Goal: Transaction & Acquisition: Purchase product/service

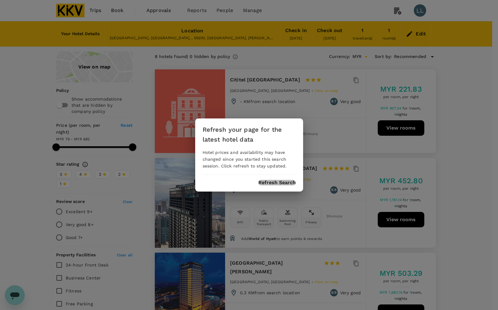
click at [281, 181] on button "Refresh Search" at bounding box center [277, 183] width 37 height 6
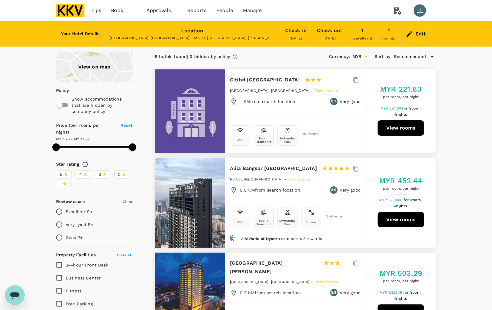
type input "681.81"
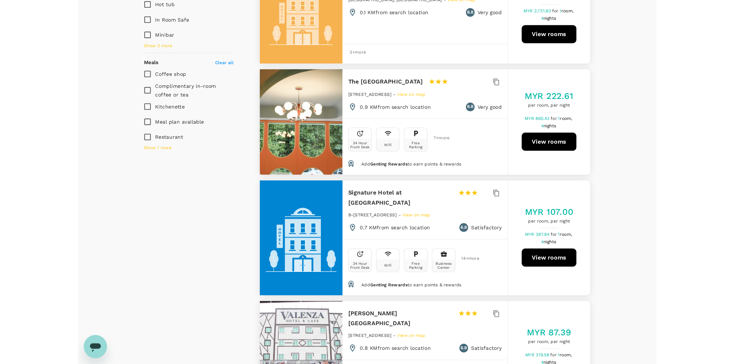
scroll to position [386, 0]
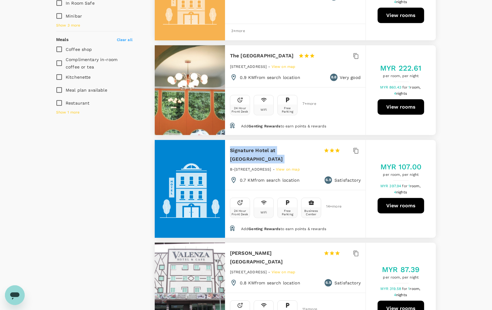
drag, startPoint x: 229, startPoint y: 146, endPoint x: 316, endPoint y: 148, distance: 87.6
click at [316, 148] on div "Signature Hotel at Bangsar South 1 Star 2 Stars 3 Stars 4 Stars 5 Stars B-10 Pa…" at bounding box center [295, 165] width 141 height 50
copy div "Signature Hotel at Bangsar South"
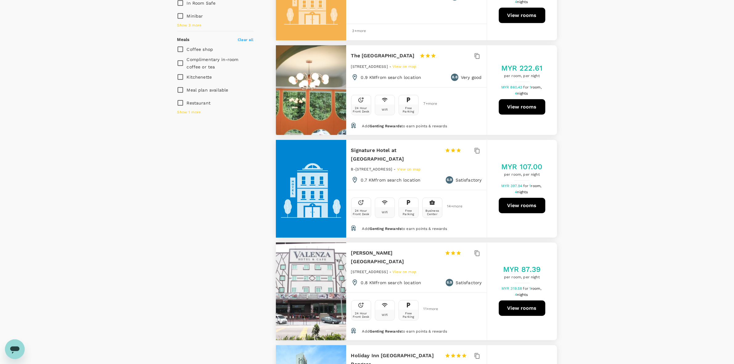
click at [498, 193] on div "View on map Policy Show accommodations that are hidden by company policy Price …" at bounding box center [367, 103] width 734 height 877
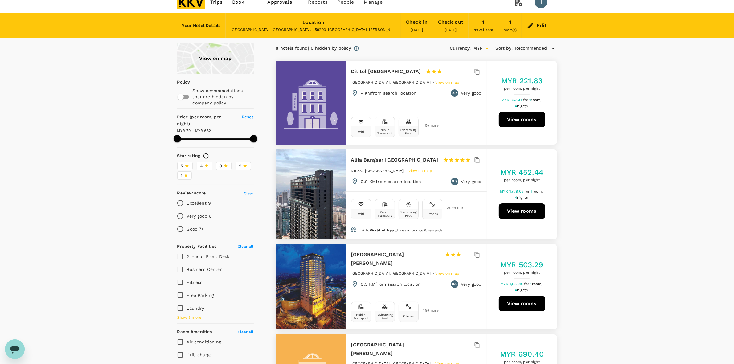
scroll to position [0, 0]
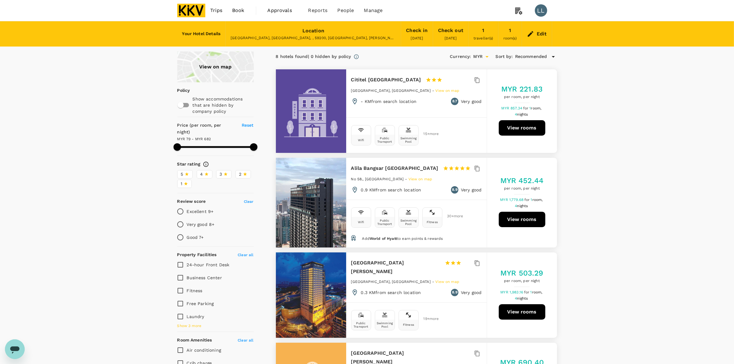
click at [498, 130] on button "View rooms" at bounding box center [522, 127] width 47 height 15
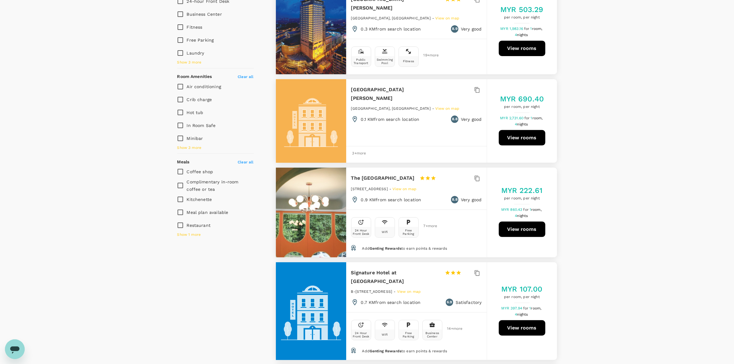
scroll to position [308, 0]
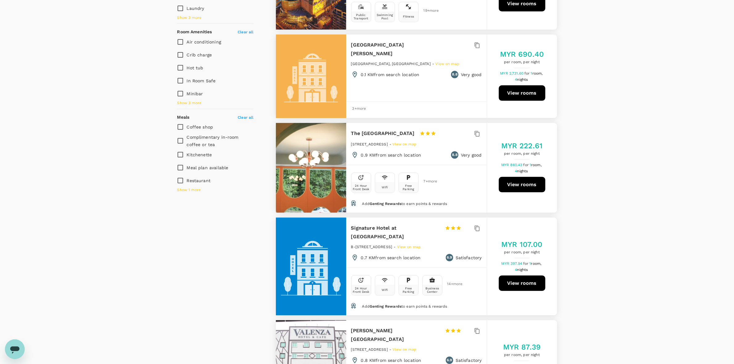
click at [498, 181] on button "View rooms" at bounding box center [522, 184] width 47 height 15
drag, startPoint x: 635, startPoint y: 176, endPoint x: 627, endPoint y: 176, distance: 8.3
click at [498, 175] on div "View on map Policy Show accommodations that are hidden by company policy Price …" at bounding box center [367, 181] width 734 height 877
click at [498, 190] on div "View on map Policy Show accommodations that are hidden by company policy Price …" at bounding box center [367, 181] width 734 height 877
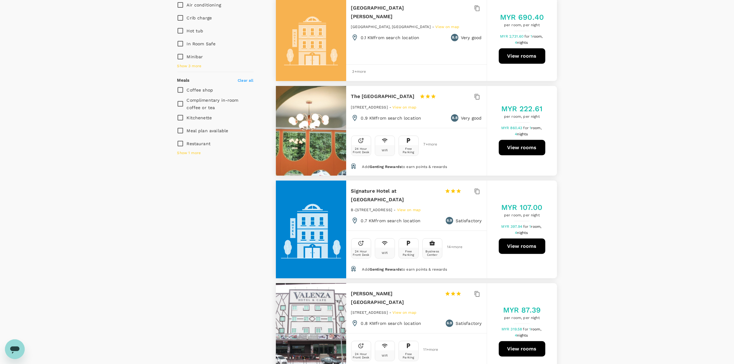
scroll to position [424, 0]
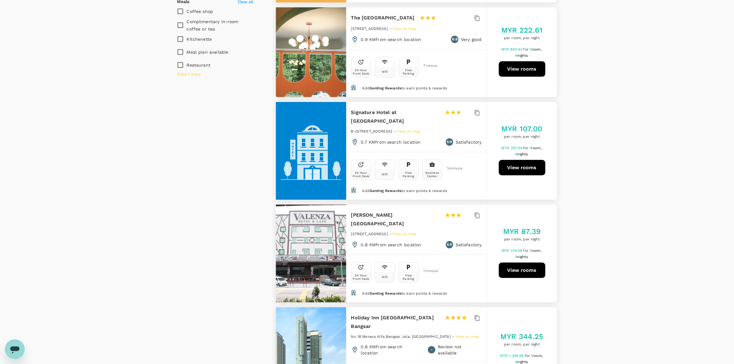
click at [498, 121] on div "View on map Policy Show accommodations that are hidden by company policy Price …" at bounding box center [367, 65] width 734 height 877
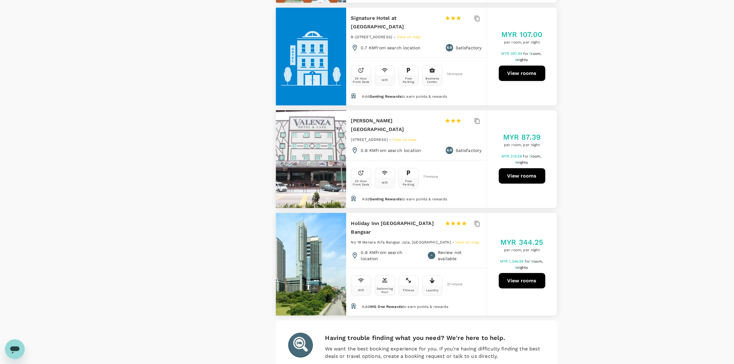
scroll to position [540, 0]
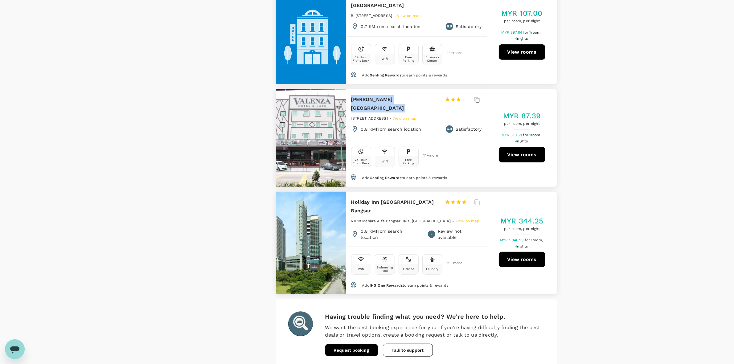
drag, startPoint x: 349, startPoint y: 87, endPoint x: 407, endPoint y: 92, distance: 57.6
click at [407, 92] on div "Valenza Hotel & Cafe 1 Star 2 Stars 3 Stars 4 Stars 5 Stars Lot 118, Batu 3, Ja…" at bounding box center [416, 114] width 141 height 50
copy div "Valenza Hotel & Cafe"
click at [498, 147] on button "View rooms" at bounding box center [522, 154] width 47 height 15
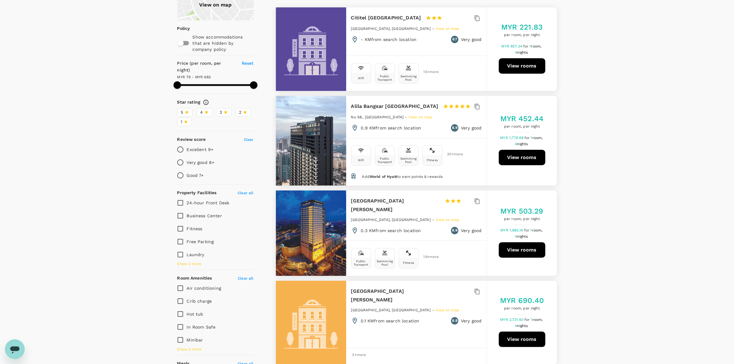
scroll to position [0, 0]
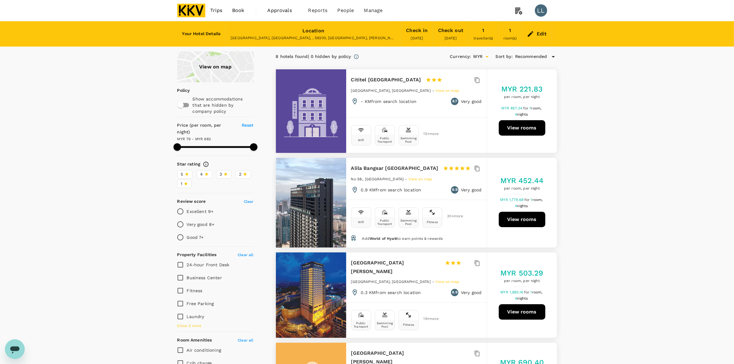
click at [498, 30] on div "Edit" at bounding box center [542, 34] width 10 height 9
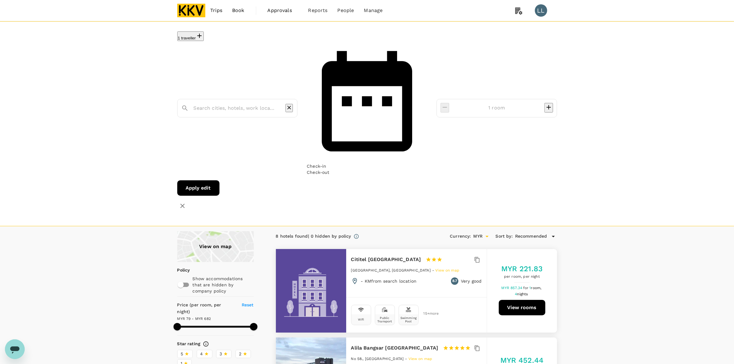
type input "Cititel Mid Valley"
click at [292, 105] on icon "Clear" at bounding box center [289, 108] width 6 height 6
click at [266, 103] on input "text" at bounding box center [235, 108] width 83 height 10
drag, startPoint x: 159, startPoint y: 47, endPoint x: 120, endPoint y: 47, distance: 39.8
click at [120, 47] on div "1 traveller the komune living The Trout Inn at Tadpole Bri The Trout Inn at Tad…" at bounding box center [367, 123] width 734 height 205
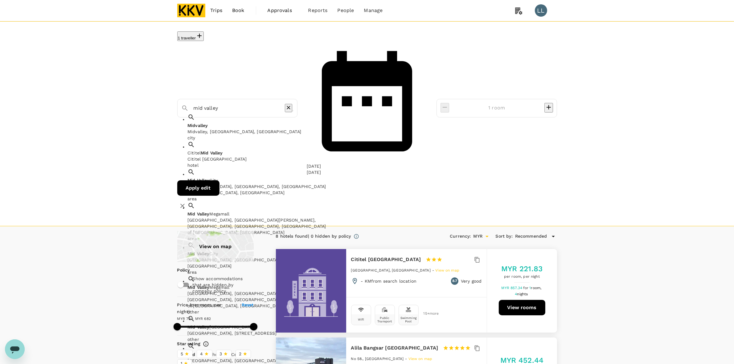
click at [232, 217] on div "Mid Valley Megamall, Lingkaran Syed Putra, Mid Valley City, Kuala Lumpur, Feder…" at bounding box center [259, 226] width 142 height 19
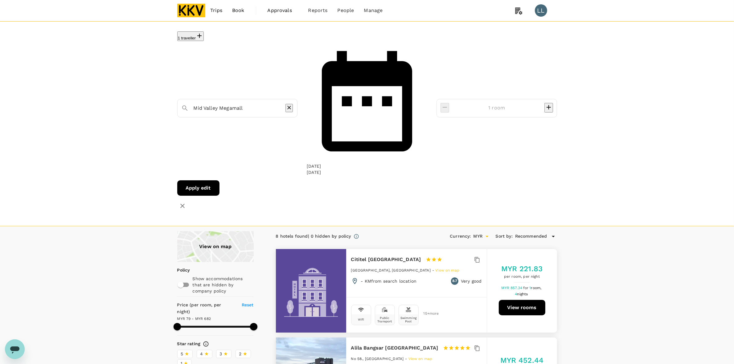
type input "Mid Valley Megamall"
click at [345, 180] on div "Apply edit" at bounding box center [367, 187] width 380 height 15
click at [220, 180] on button "Apply edit" at bounding box center [198, 187] width 42 height 15
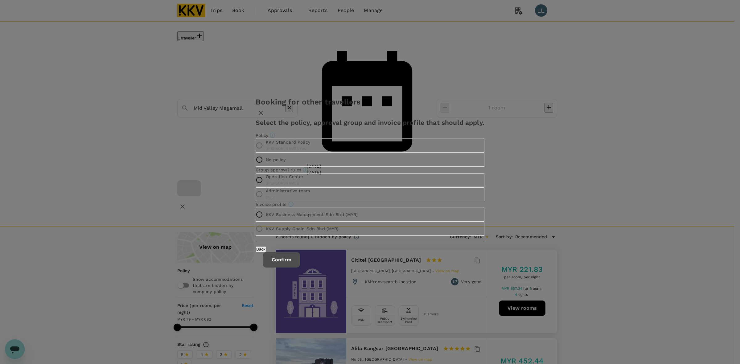
click at [300, 268] on button "Confirm" at bounding box center [281, 259] width 37 height 15
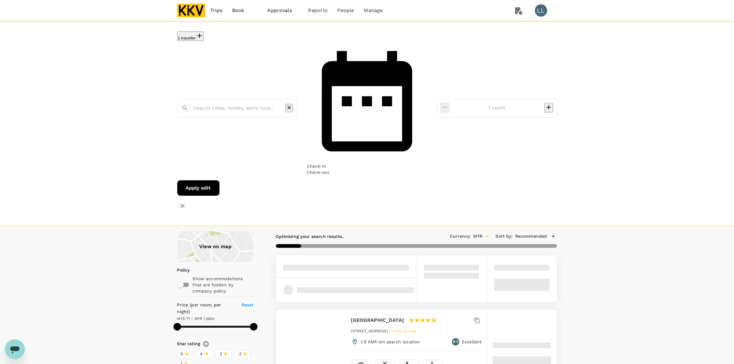
type input "2nd Floor"
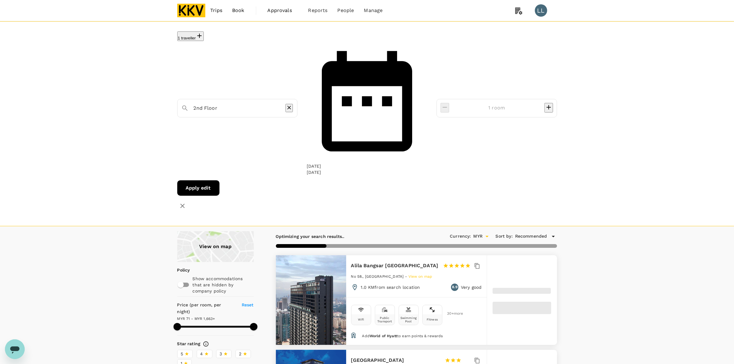
type input "1662.48"
type input "63.48"
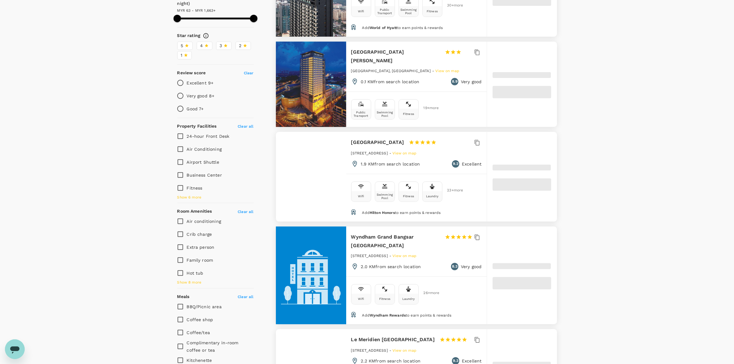
scroll to position [77, 0]
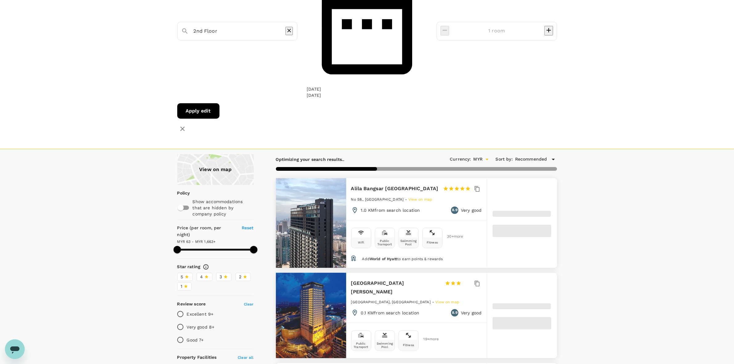
click at [195, 249] on span at bounding box center [215, 250] width 77 height 2
type input "1663.33"
type input "419.33"
type input "1663.33"
type input "419.33"
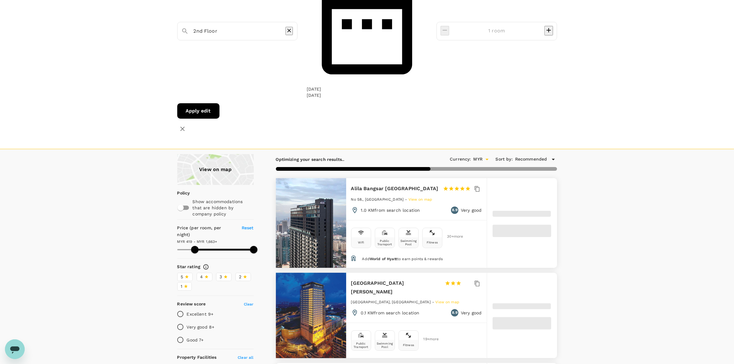
type input "1663.33"
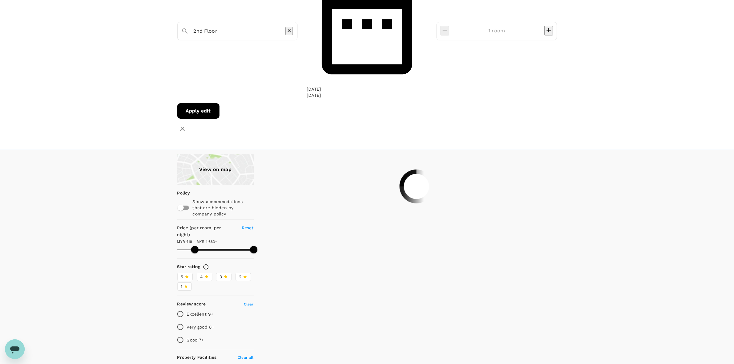
type input "412.33"
type input "1663.33"
type input "412.33"
type input "1663.33"
type input "406.33"
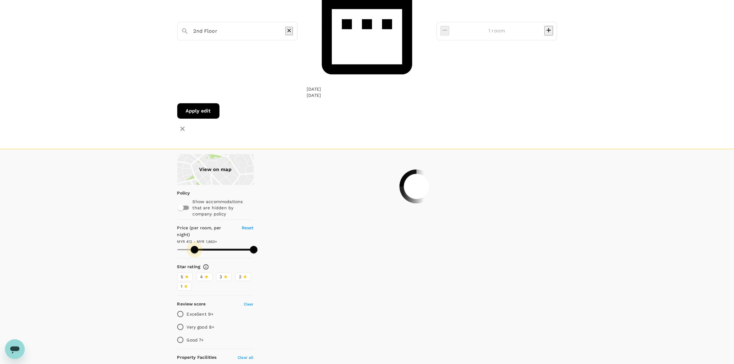
type input "1663.33"
type input "386.33"
type input "1663.33"
type input "347.33"
type input "1663.33"
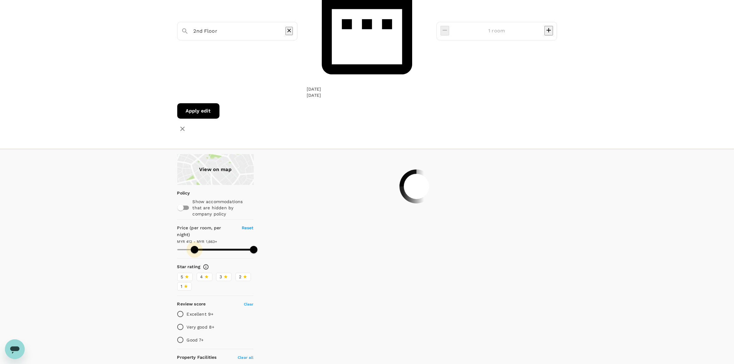
type input "262.33"
type input "1663.33"
type input "177.33"
type input "1663.33"
type input "66.33"
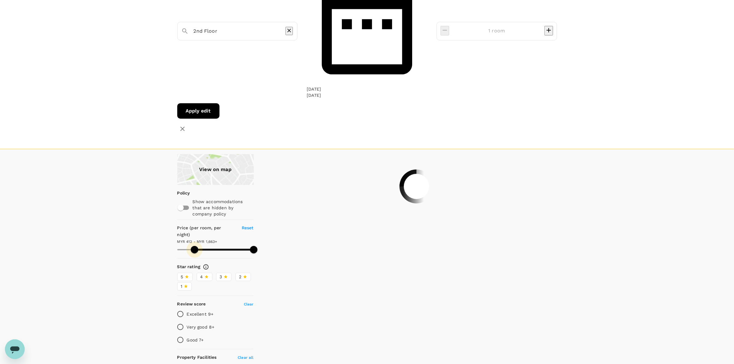
type input "1663.33"
type input "44.33"
drag, startPoint x: 195, startPoint y: 114, endPoint x: 173, endPoint y: 112, distance: 22.0
drag, startPoint x: 252, startPoint y: 116, endPoint x: 184, endPoint y: 117, distance: 68.2
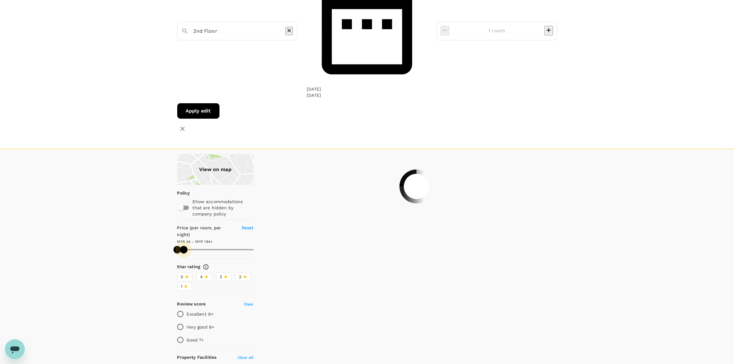
click at [184, 246] on span at bounding box center [183, 249] width 7 height 7
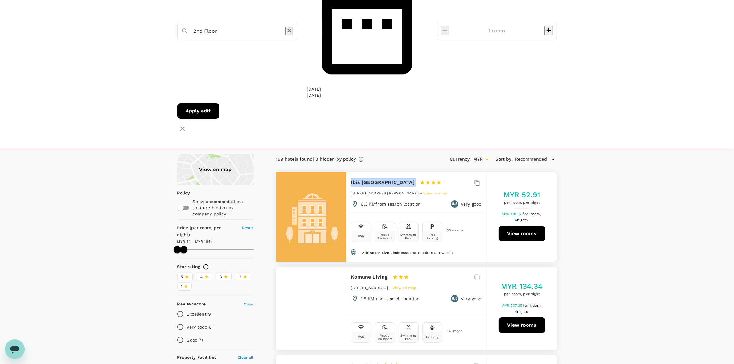
drag, startPoint x: 352, startPoint y: 53, endPoint x: 431, endPoint y: 54, distance: 79.0
click at [431, 178] on div "Ibis Kuala Lumpur City Centre 1 Star 2 Stars 3 Stars 4 Stars 5 Stars" at bounding box center [399, 182] width 96 height 9
click at [498, 226] on button "View rooms" at bounding box center [522, 233] width 47 height 15
drag, startPoint x: 601, startPoint y: 168, endPoint x: 538, endPoint y: 202, distance: 71.4
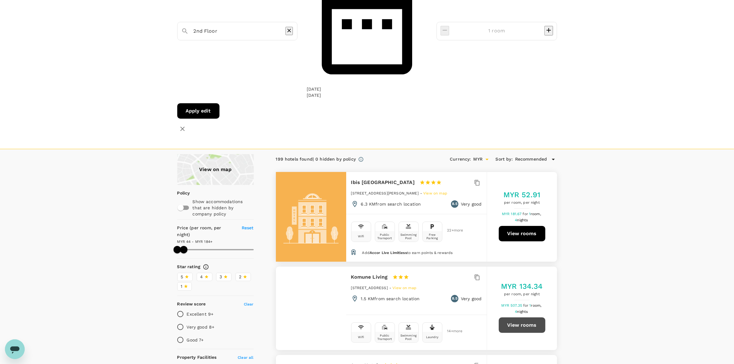
click at [498, 310] on button "View rooms" at bounding box center [522, 325] width 47 height 15
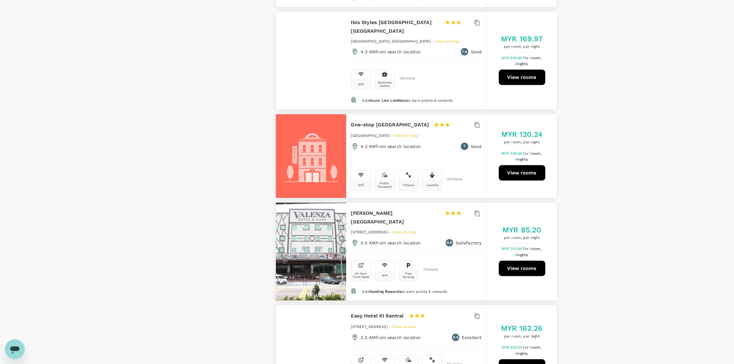
scroll to position [771, 0]
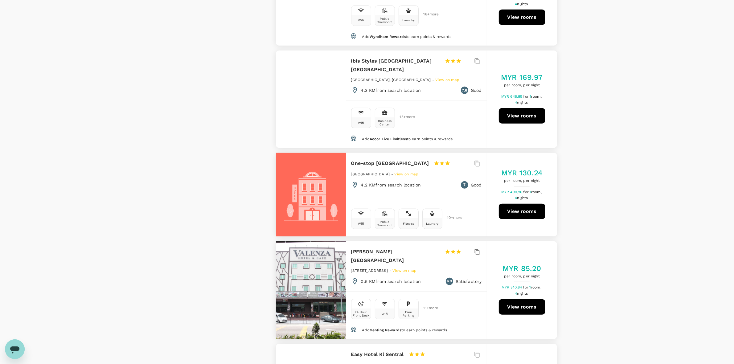
drag, startPoint x: 647, startPoint y: 231, endPoint x: 650, endPoint y: 234, distance: 4.8
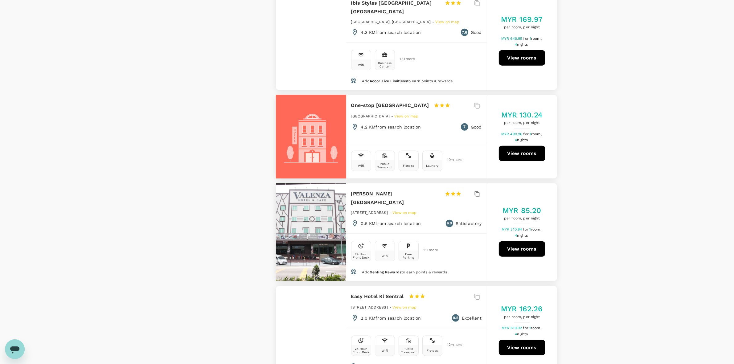
scroll to position [848, 0]
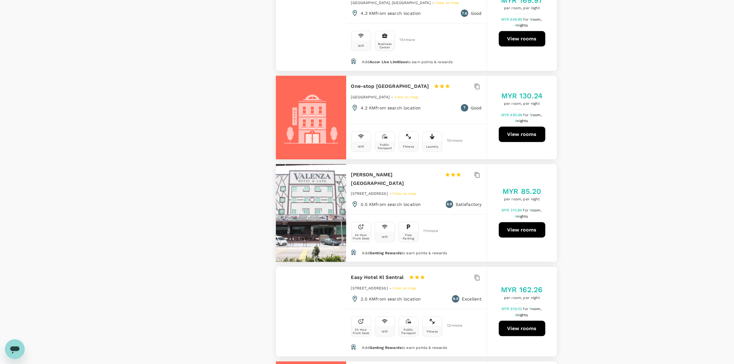
drag, startPoint x: 163, startPoint y: 177, endPoint x: 166, endPoint y: 178, distance: 3.2
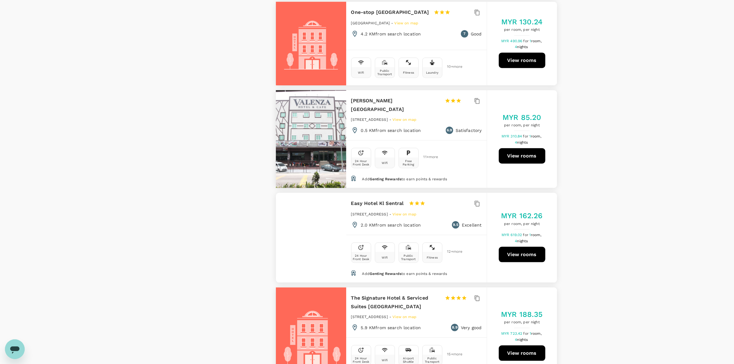
scroll to position [1080, 0]
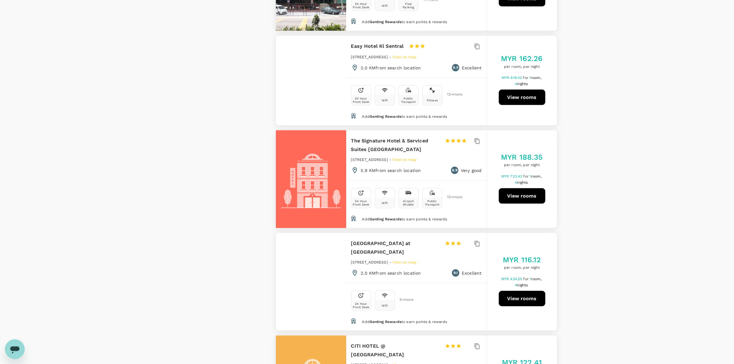
click at [498, 138] on div "View on map Policy Show accommodations that are hidden by company policy Price …" at bounding box center [367, 179] width 734 height 2055
click at [498, 200] on div "View on map Policy Show accommodations that are hidden by company policy Price …" at bounding box center [367, 179] width 734 height 2055
drag, startPoint x: 353, startPoint y: 104, endPoint x: 414, endPoint y: 104, distance: 61.4
click at [414, 239] on div "Cozy Hotel at KL Sentral 1 Star 2 Stars 3 Stars 4 Stars 5 Stars" at bounding box center [412, 247] width 122 height 17
copy div "Cozy Hotel at KL Sentral"
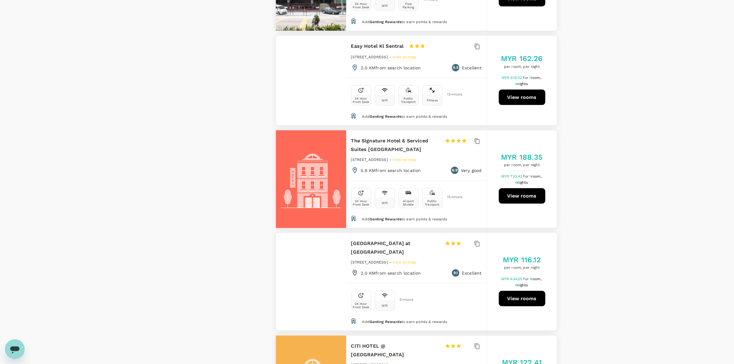
drag, startPoint x: 191, startPoint y: 145, endPoint x: 195, endPoint y: 168, distance: 22.7
click at [191, 145] on div "View on map Policy Show accommodations that are hidden by company policy Price …" at bounding box center [212, 179] width 99 height 2055
click at [498, 161] on div "View on map Policy Show accommodations that are hidden by company policy Price …" at bounding box center [367, 179] width 734 height 2055
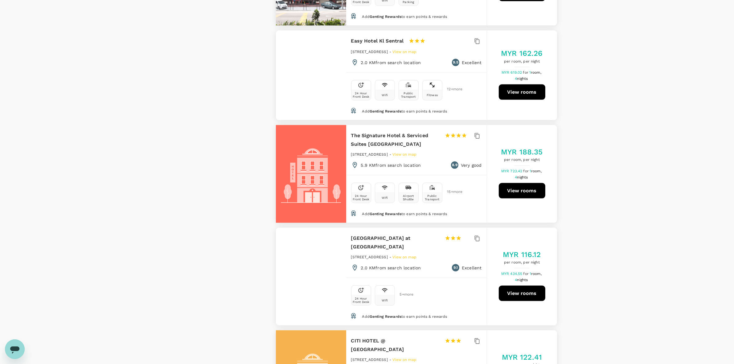
scroll to position [1234, 0]
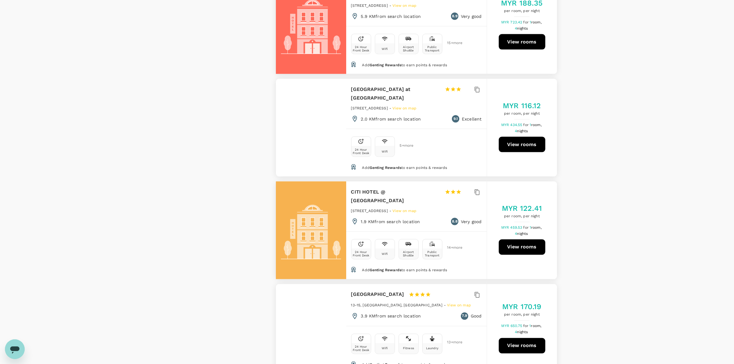
click at [498, 173] on div "View on map Policy Show accommodations that are hidden by company policy Price …" at bounding box center [367, 24] width 734 height 2055
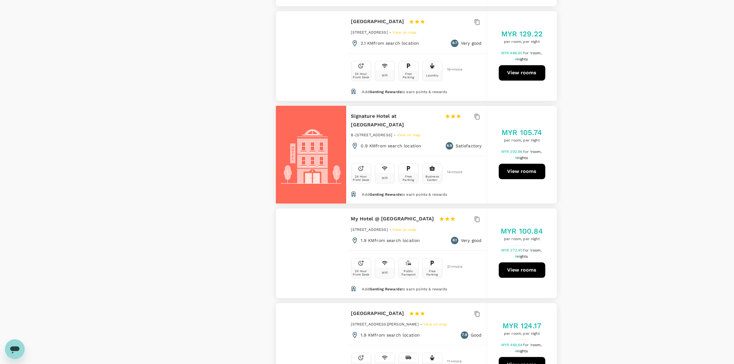
scroll to position [1783, 0]
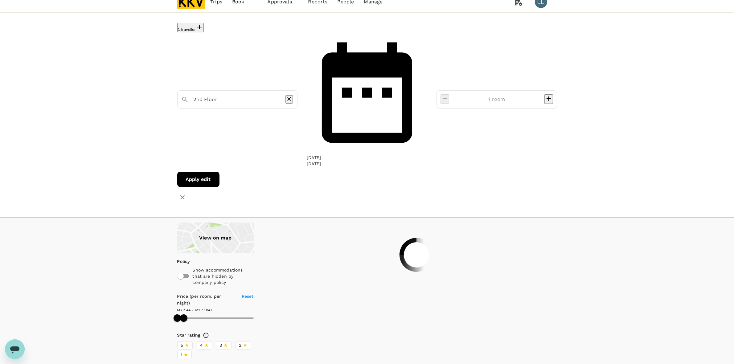
scroll to position [0, 0]
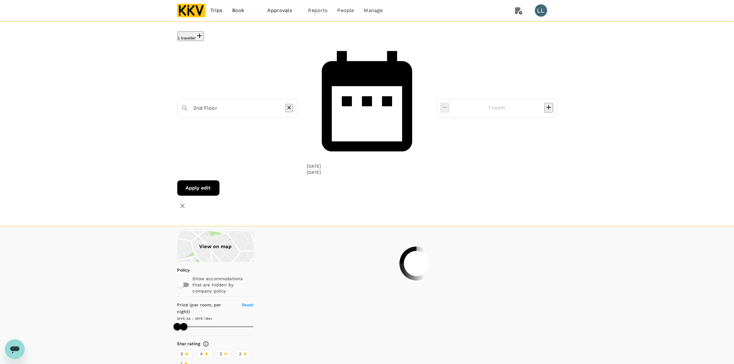
type input "184.33"
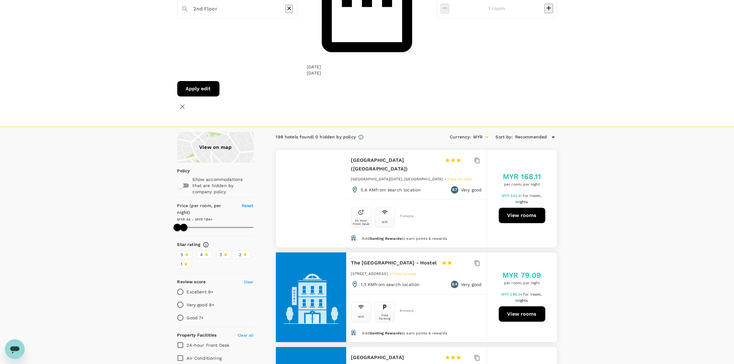
scroll to position [116, 0]
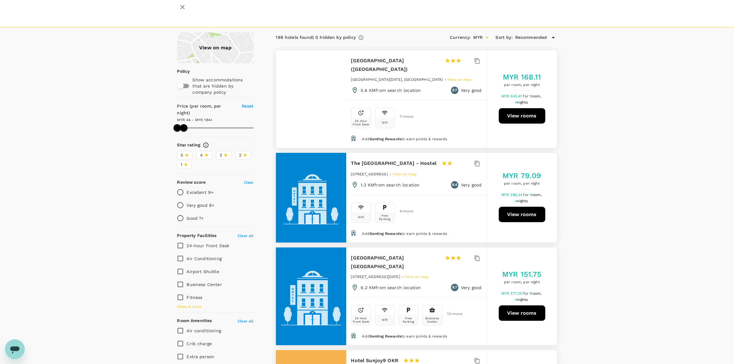
scroll to position [308, 0]
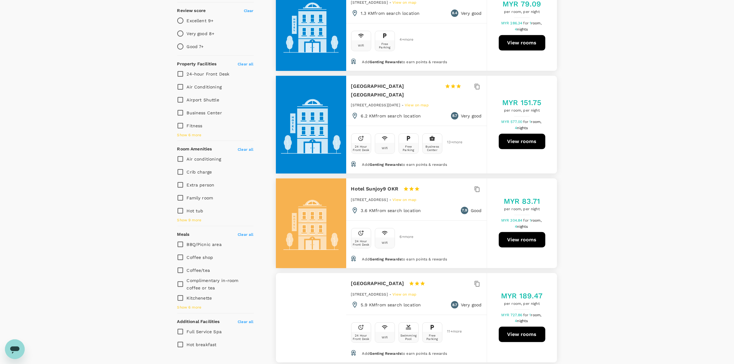
scroll to position [540, 0]
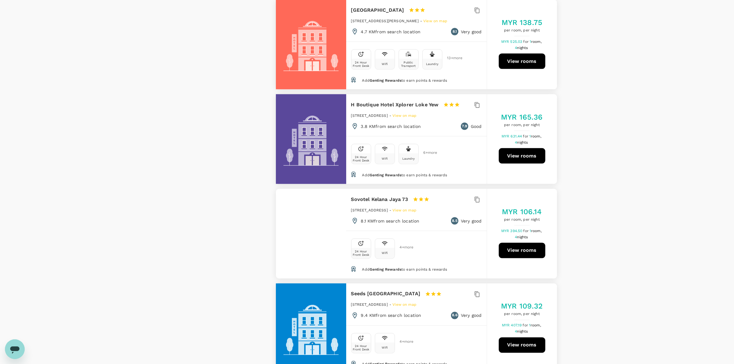
scroll to position [1388, 0]
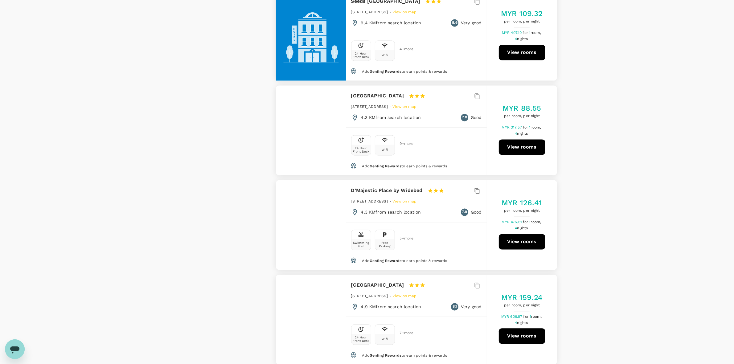
scroll to position [1620, 0]
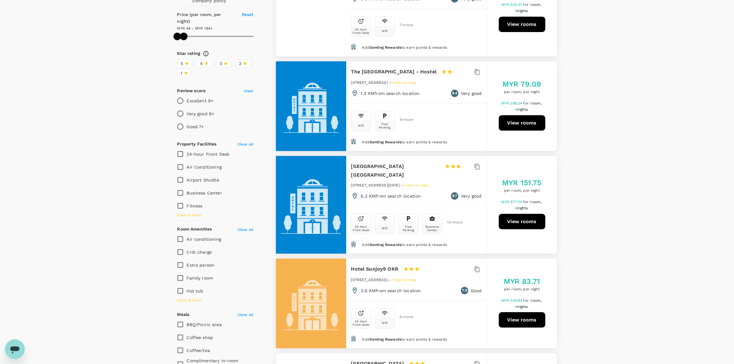
scroll to position [0, 0]
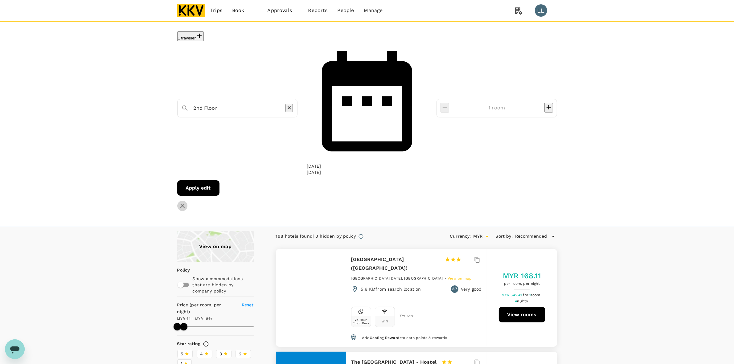
click at [188, 201] on button "button" at bounding box center [182, 206] width 10 height 10
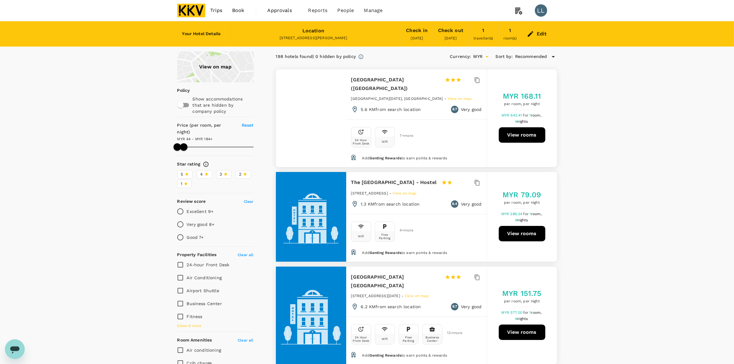
click at [498, 34] on div "Edit" at bounding box center [542, 34] width 10 height 9
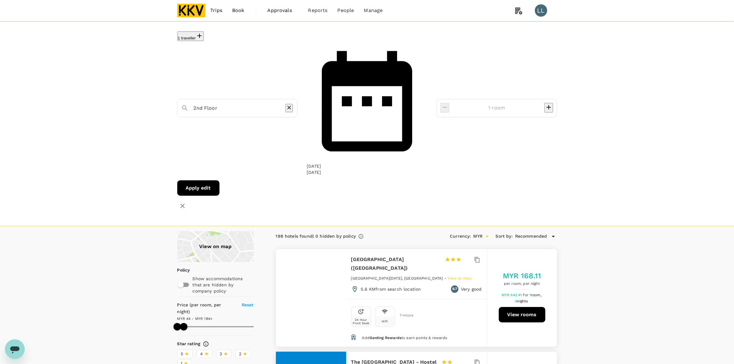
click at [261, 103] on input "2nd Floor" at bounding box center [235, 108] width 83 height 10
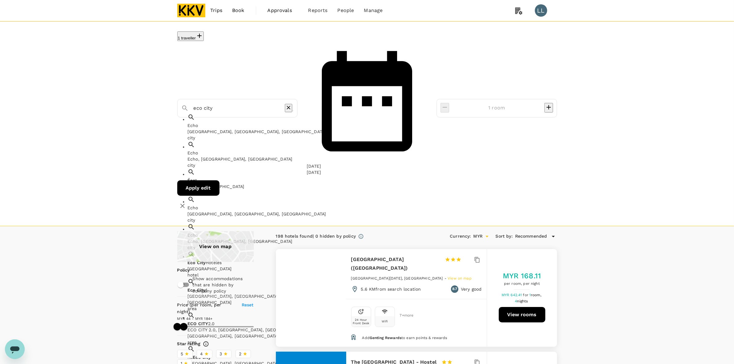
click at [211, 310] on span "City" at bounding box center [206, 357] width 9 height 5
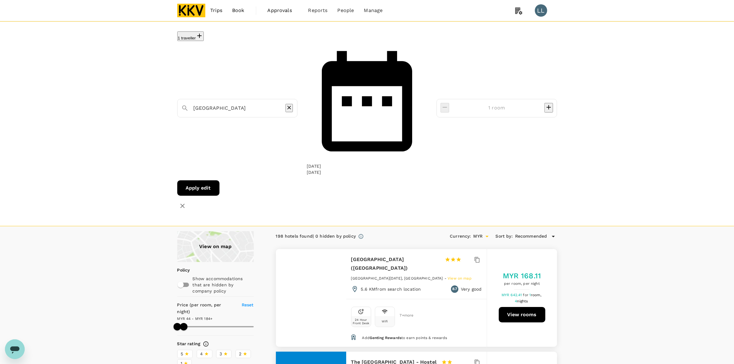
type input "KL Eco City"
click at [220, 180] on button "Apply edit" at bounding box center [198, 187] width 42 height 15
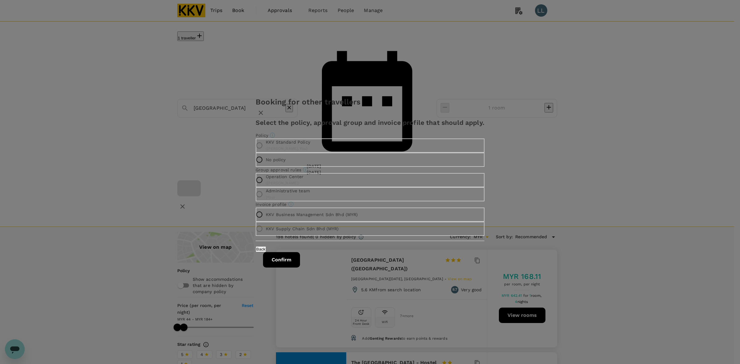
click at [300, 268] on button "Confirm" at bounding box center [281, 259] width 37 height 15
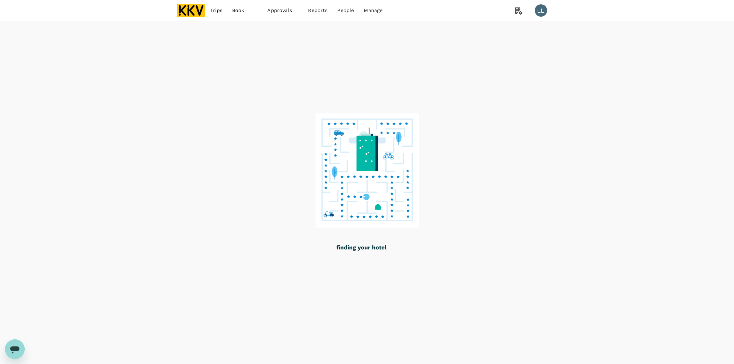
click at [99, 180] on div at bounding box center [367, 192] width 734 height 343
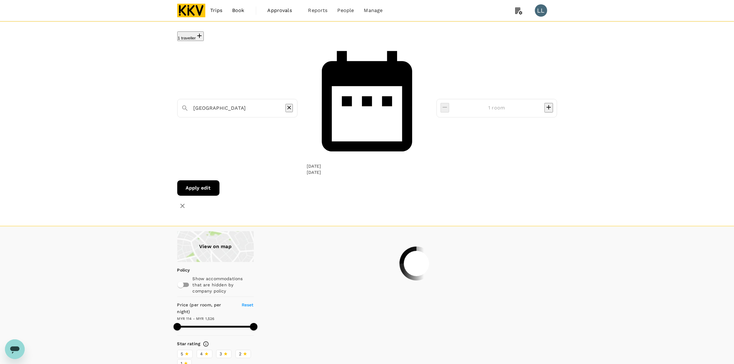
type input "1525.05"
type input "95.05"
type input "1525.91"
type input "74.91"
type input "1663.04"
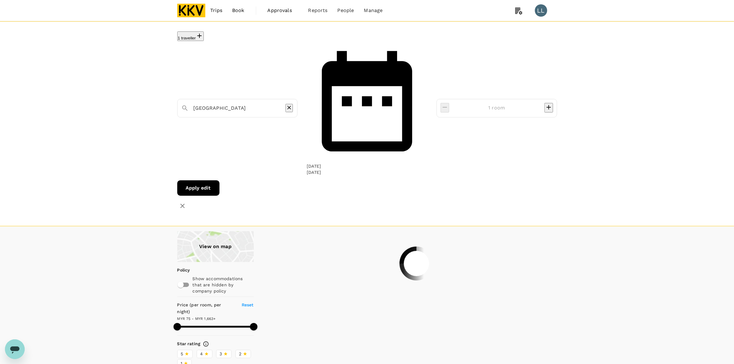
type input "60.04"
type input "1662.84"
type input "46.84"
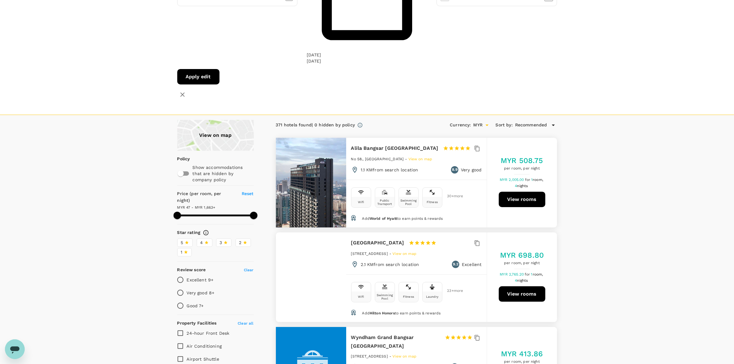
scroll to position [116, 0]
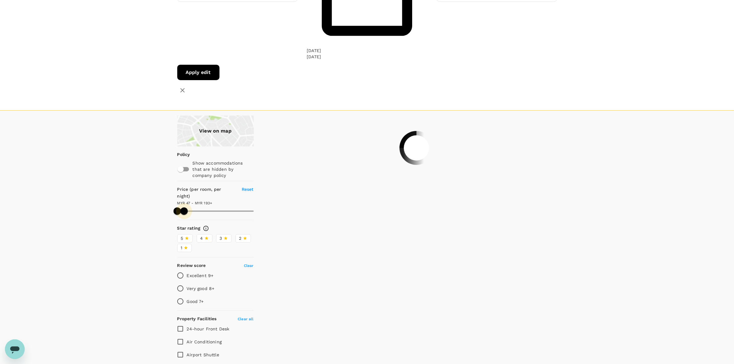
drag, startPoint x: 251, startPoint y: 76, endPoint x: 184, endPoint y: 76, distance: 66.6
click at [184, 208] on span at bounding box center [183, 211] width 7 height 7
type input "192.84"
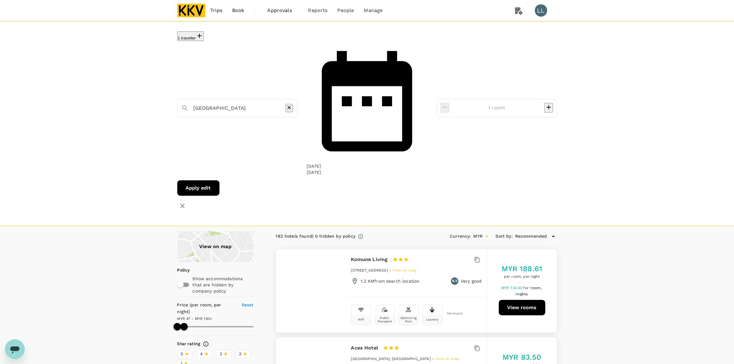
scroll to position [154, 0]
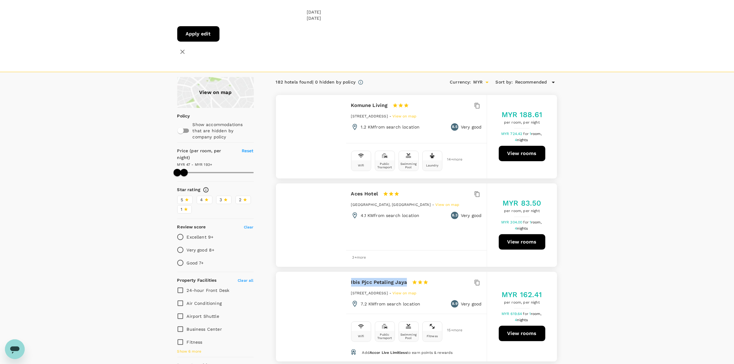
drag, startPoint x: 351, startPoint y: 153, endPoint x: 407, endPoint y: 154, distance: 56.5
click at [407, 278] on div "Ibis Pjcc Petaling Jaya 1 Star 2 Stars 3 Stars 4 Stars 5 Stars" at bounding box center [395, 282] width 89 height 9
copy h6 "Ibis Pjcc Petaling Jaya"
click at [498, 310] on button "View rooms" at bounding box center [522, 333] width 47 height 15
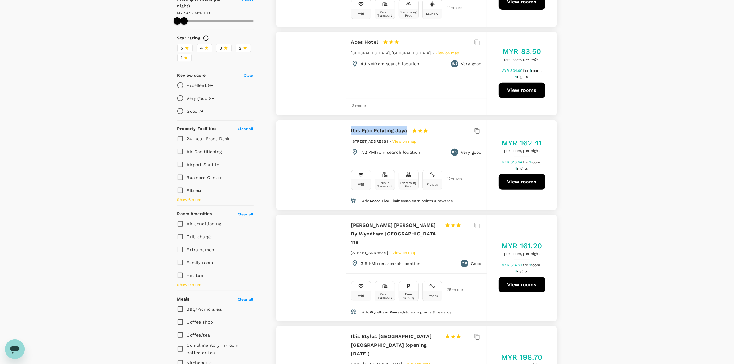
scroll to position [347, 0]
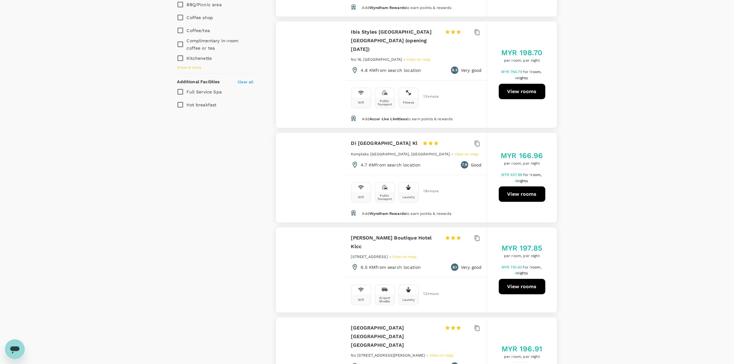
scroll to position [617, 0]
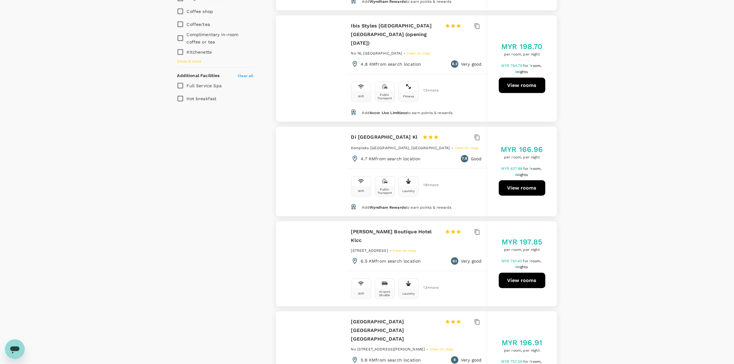
drag, startPoint x: 675, startPoint y: 153, endPoint x: 631, endPoint y: 81, distance: 85.1
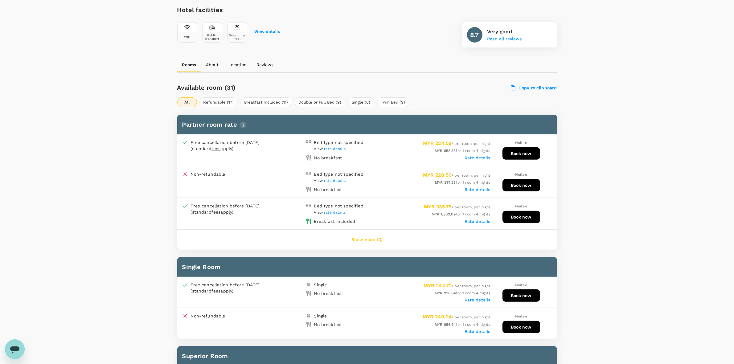
scroll to position [229, 0]
click at [517, 152] on button "Book now" at bounding box center [522, 153] width 38 height 12
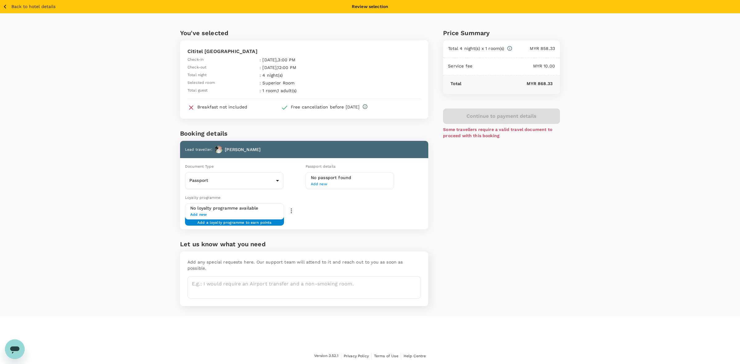
click at [629, 221] on div "You've selected Cititel Mid Valley Check-in : 06 Oct 2025 , 3:00 PM Check-out :…" at bounding box center [370, 164] width 740 height 303
drag, startPoint x: 485, startPoint y: 207, endPoint x: 453, endPoint y: 195, distance: 33.5
click at [485, 207] on div "Price Summary Total 4 night(s) x 1 room(s) MYR 858.33 Service fee MYR 10.00 Tot…" at bounding box center [494, 164] width 132 height 303
click at [253, 180] on body "Back to hotel details Review selection You've selected Cititel Mid Valley Check…" at bounding box center [370, 182] width 740 height 365
click at [233, 208] on li "ID card" at bounding box center [234, 208] width 98 height 10
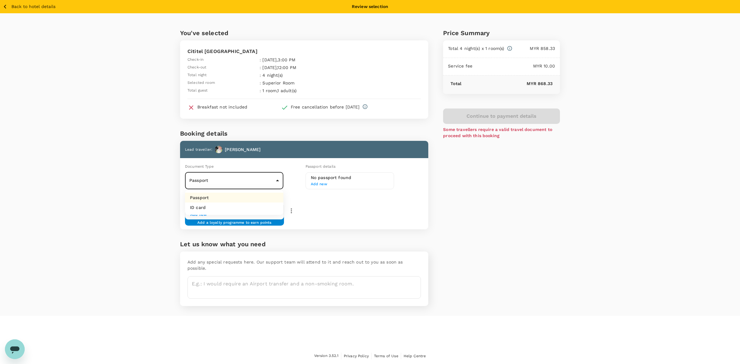
type input "Id card"
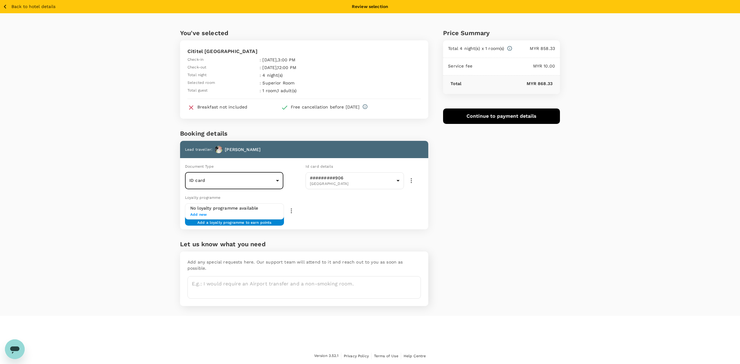
click at [492, 119] on button "Continue to payment details" at bounding box center [501, 116] width 117 height 15
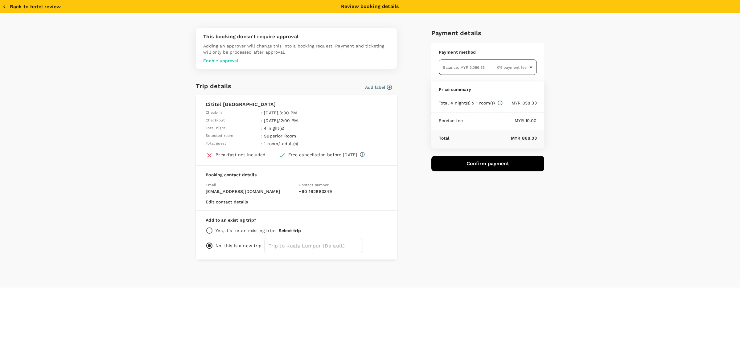
click at [495, 65] on body "Back to hotel details Review selection You've selected Cititel Mid Valley Check…" at bounding box center [370, 182] width 740 height 365
click at [477, 133] on span "Balance : MYR 9,367.62" at bounding box center [464, 133] width 41 height 4
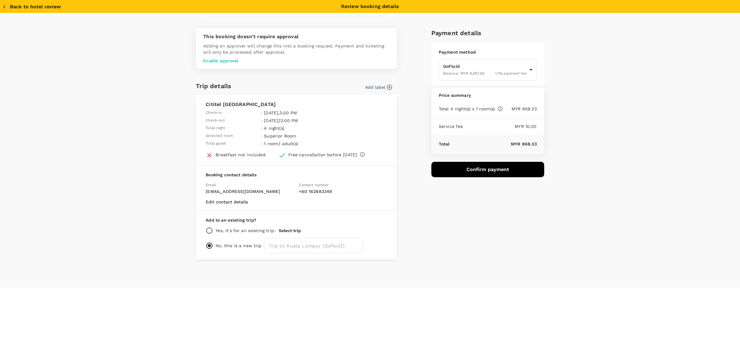
click at [516, 235] on div "Payment details Payment method GoFluid Balance : MYR 9,367.62 1.1 % payment fee…" at bounding box center [486, 141] width 118 height 237
click at [672, 64] on div "This booking doesn't require approval Adding an approver will change this into …" at bounding box center [370, 150] width 740 height 275
click at [514, 67] on body "Back to hotel details Review selection You've selected Cititel Mid Valley Check…" at bounding box center [370, 182] width 740 height 365
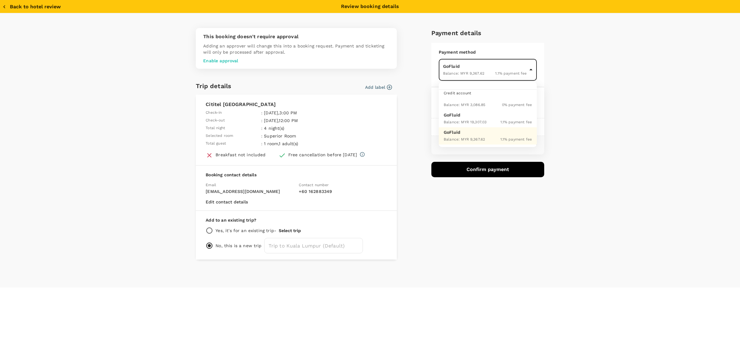
click at [462, 136] on div "Balance : MYR 9,367.62" at bounding box center [464, 138] width 41 height 7
click at [612, 114] on div "This booking doesn't require approval Adding an approver will change this into …" at bounding box center [370, 150] width 740 height 275
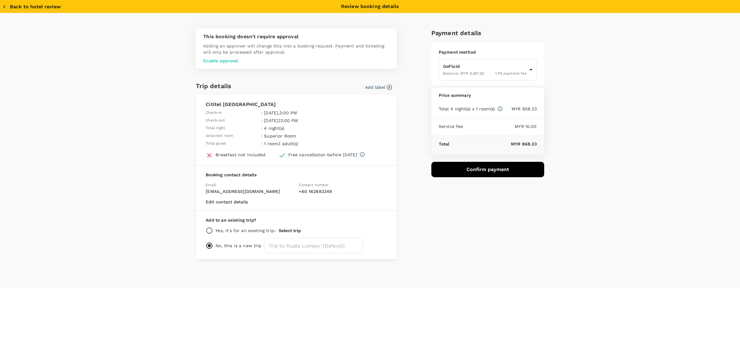
click at [591, 188] on div "This booking doesn't require approval Adding an approver will change this into …" at bounding box center [370, 150] width 740 height 275
click at [502, 212] on div "Payment details Payment method GoFluid Balance : MYR 9,367.62 1.1 % payment fee…" at bounding box center [486, 141] width 118 height 237
click at [11, 4] on button "Back to hotel review" at bounding box center [31, 7] width 58 height 6
type input "9e431c6f-2823-4cc2-be3e-fbfab332714f"
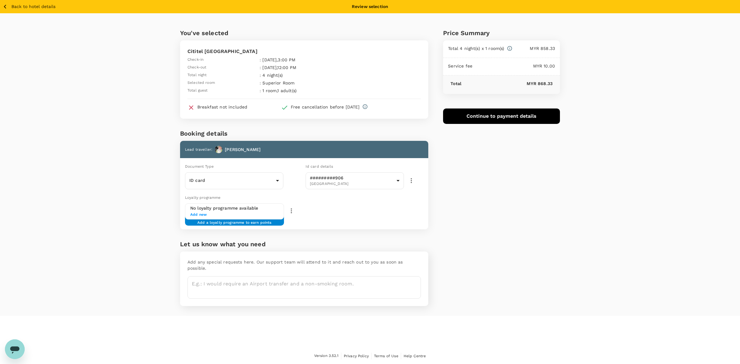
drag, startPoint x: 545, startPoint y: 229, endPoint x: 128, endPoint y: 4, distance: 473.7
click at [546, 227] on div "Price Summary Total 4 night(s) x 1 room(s) MYR 858.33 Service fee MYR 10.00 Tot…" at bounding box center [494, 164] width 132 height 303
click at [10, 5] on button "Back to hotel details" at bounding box center [28, 7] width 53 height 8
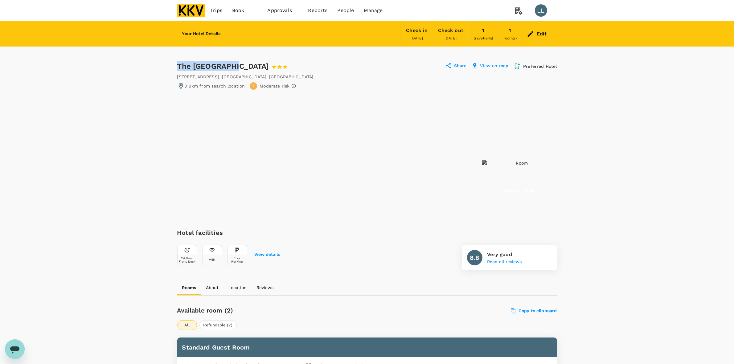
drag, startPoint x: 178, startPoint y: 65, endPoint x: 231, endPoint y: 63, distance: 52.5
click at [231, 63] on div "The Très Hotel 1 Star 2 Stars 3 Stars 4 Stars 5 Stars" at bounding box center [238, 66] width 122 height 10
copy div "The Très Hotel"
drag, startPoint x: 640, startPoint y: 281, endPoint x: 641, endPoint y: 272, distance: 9.0
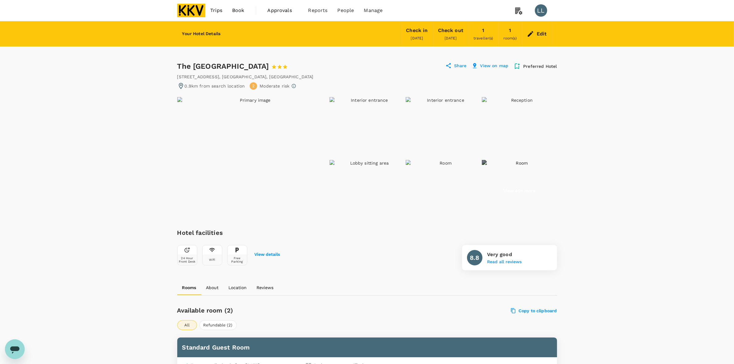
scroll to position [193, 0]
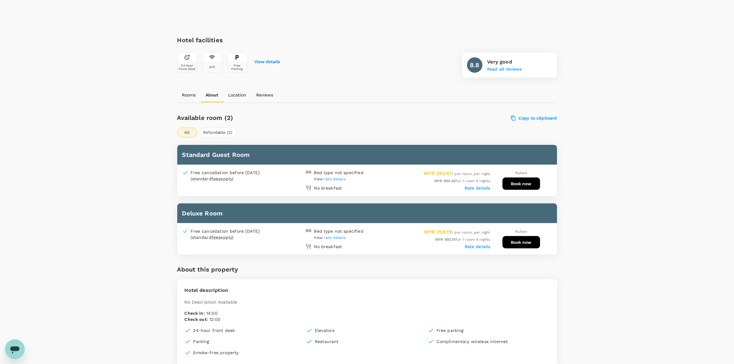
click at [511, 183] on button "Book now" at bounding box center [522, 184] width 38 height 12
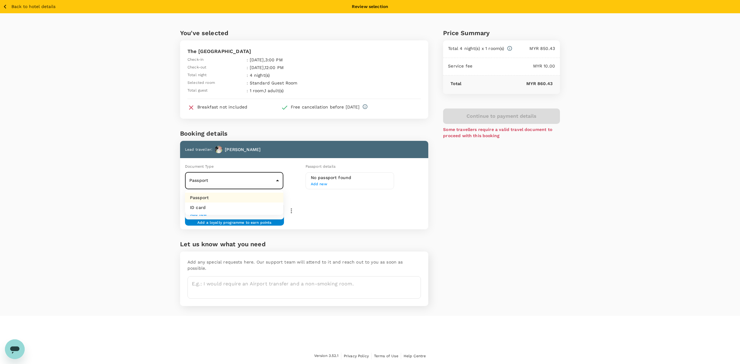
click at [224, 184] on body "Back to hotel details Review selection You've selected The Très Hotel Check-in …" at bounding box center [370, 182] width 740 height 365
click at [219, 209] on li "ID card" at bounding box center [234, 208] width 98 height 10
type input "Id card"
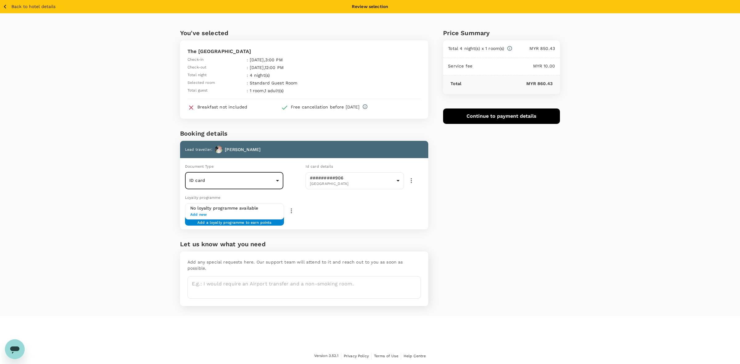
click at [548, 241] on div "Price Summary Total 4 night(s) x 1 room(s) MYR 850.43 Service fee MYR 10.00 Tot…" at bounding box center [494, 164] width 132 height 303
drag, startPoint x: 701, startPoint y: 85, endPoint x: 678, endPoint y: 81, distance: 23.4
click at [696, 85] on div "You've selected The Très Hotel Check-in : 06 Oct 2025 , 3:00 PM Check-out : 10 …" at bounding box center [370, 164] width 740 height 303
click at [499, 118] on button "Continue to payment details" at bounding box center [501, 116] width 117 height 15
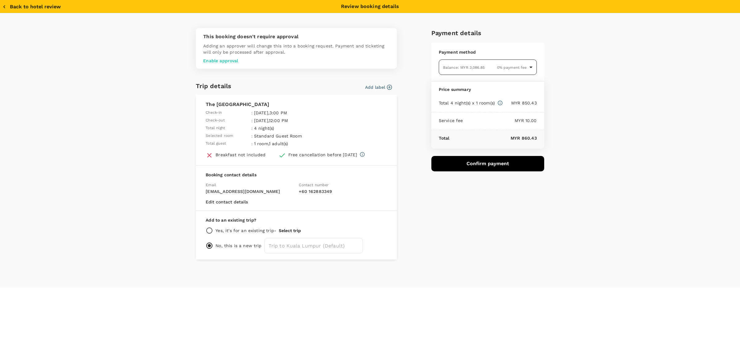
click at [486, 68] on body "Back to hotel details Review selection You've selected The Très Hotel Check-in …" at bounding box center [370, 182] width 740 height 365
click at [478, 130] on div "Balance : MYR 9,367.62" at bounding box center [464, 132] width 41 height 7
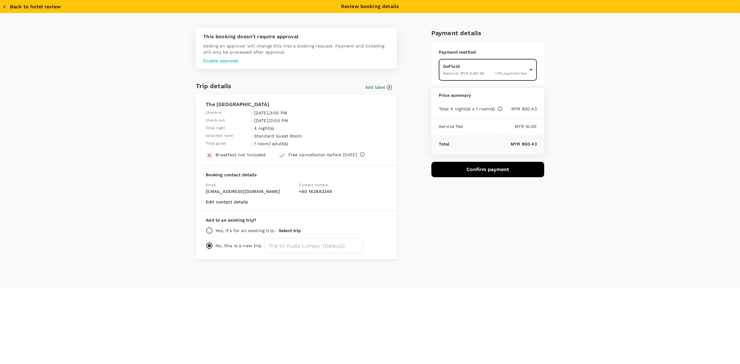
click at [587, 146] on div "This booking doesn't require approval Adding an approver will change this into …" at bounding box center [370, 150] width 740 height 275
click at [567, 194] on div "This booking doesn't require approval Adding an approver will change this into …" at bounding box center [370, 144] width 395 height 232
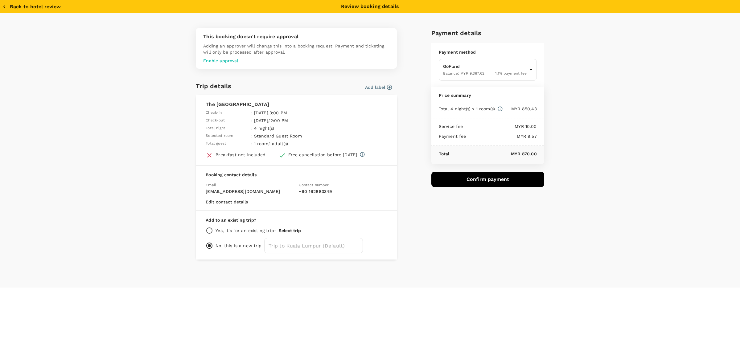
click at [3, 7] on icon "button" at bounding box center [4, 7] width 6 height 6
type input "9e431c6f-2823-4cc2-be3e-fbfab332714f"
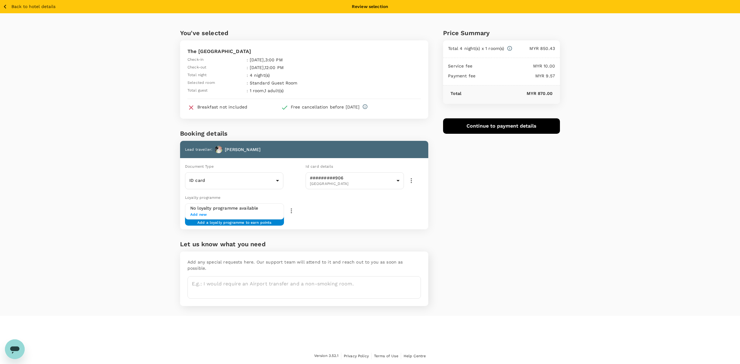
click at [3, 7] on icon "button" at bounding box center [5, 7] width 8 height 8
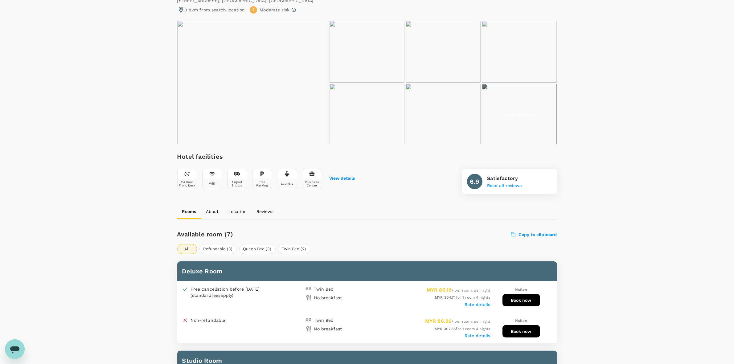
scroll to position [154, 0]
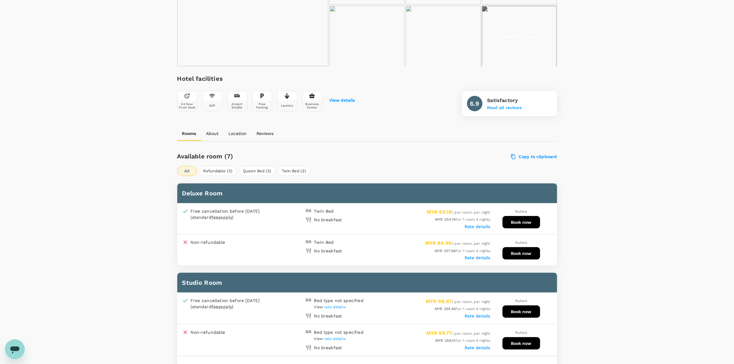
click at [484, 224] on label "Rate details" at bounding box center [478, 226] width 26 height 5
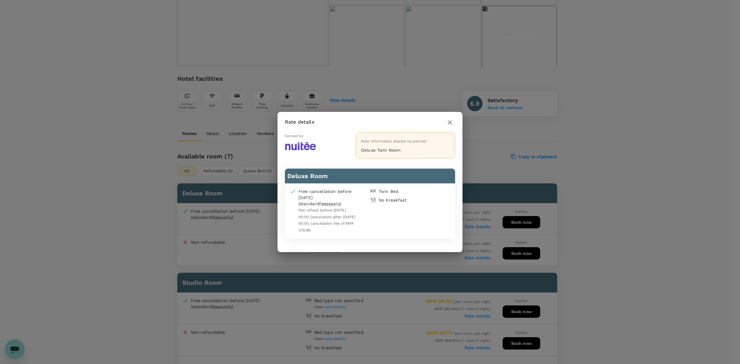
click at [528, 221] on div "Rate details Served by Rate information shared by partner Deluxe Twin Room Delu…" at bounding box center [370, 182] width 740 height 364
click at [450, 119] on button "button" at bounding box center [450, 122] width 10 height 10
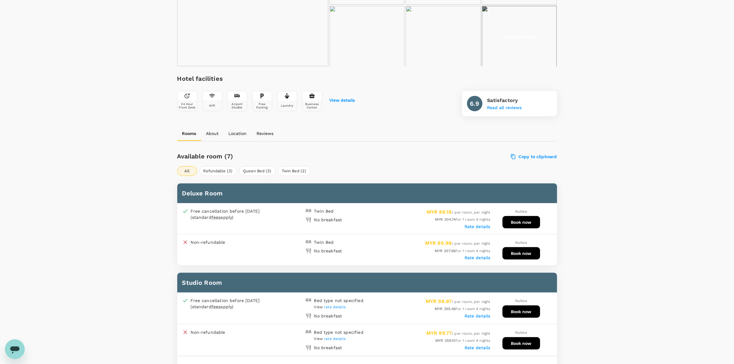
click at [477, 314] on label "Rate details" at bounding box center [478, 316] width 26 height 5
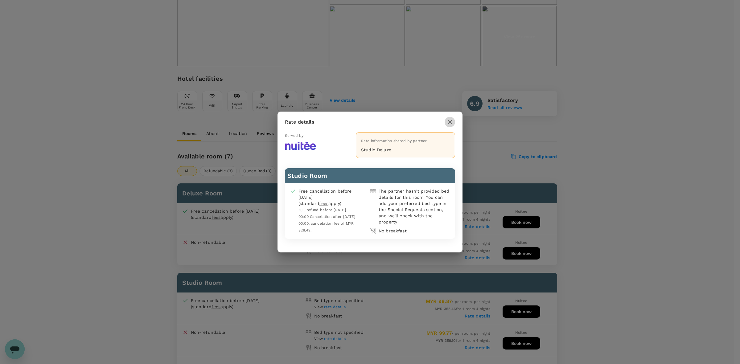
click at [451, 122] on icon "button" at bounding box center [449, 121] width 7 height 7
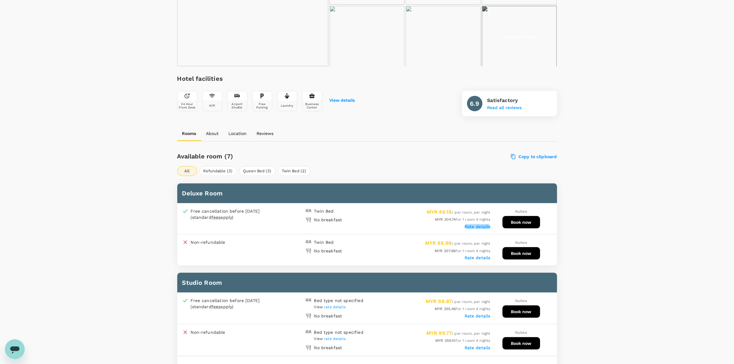
click at [472, 227] on label "Rate details" at bounding box center [478, 226] width 26 height 5
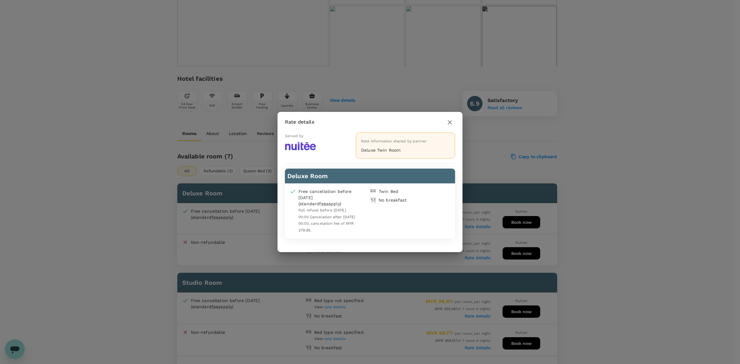
click at [452, 125] on icon "button" at bounding box center [450, 122] width 4 height 4
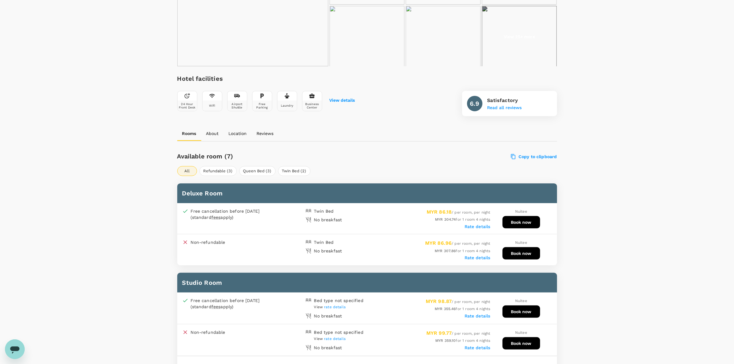
click at [526, 222] on button "Book now" at bounding box center [522, 222] width 38 height 12
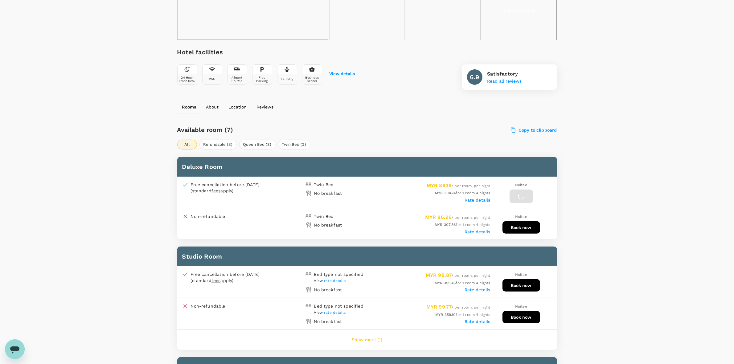
scroll to position [225, 0]
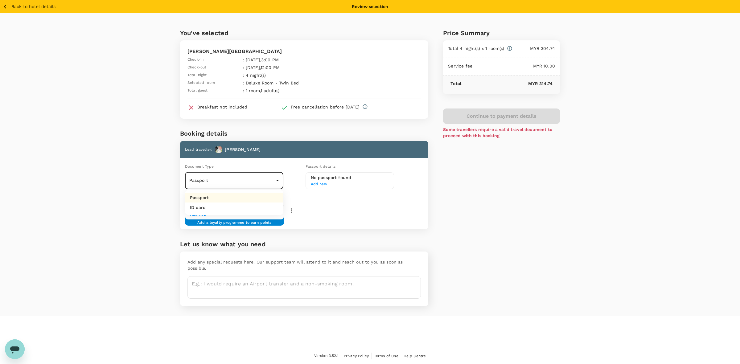
click at [259, 180] on body "Back to hotel details Review selection You've selected [PERSON_NAME] Hotel & Ca…" at bounding box center [370, 182] width 740 height 365
click at [229, 209] on li "ID card" at bounding box center [234, 208] width 98 height 10
type input "Id card"
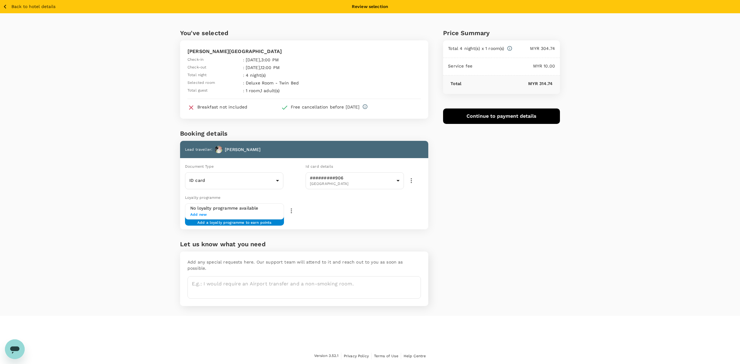
drag, startPoint x: 570, startPoint y: 229, endPoint x: 581, endPoint y: 227, distance: 11.5
click at [576, 227] on div "You've selected [PERSON_NAME] Hotel & Cafe Check-in : [DATE] 3:00 PM Check-out …" at bounding box center [370, 164] width 740 height 303
click at [6, 6] on icon "button" at bounding box center [5, 7] width 8 height 8
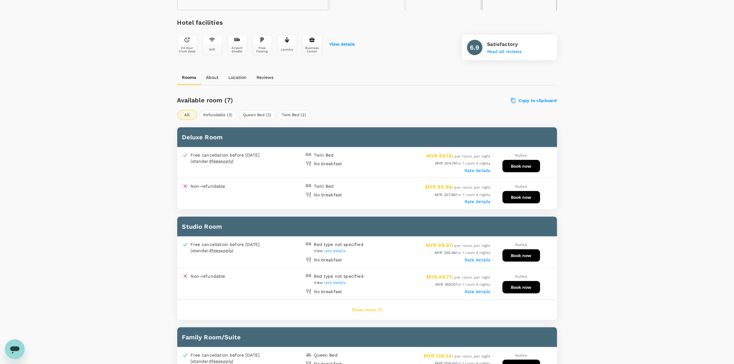
scroll to position [229, 0]
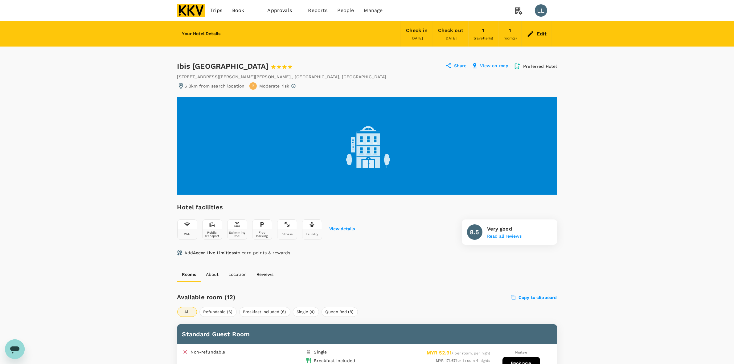
drag, startPoint x: 176, startPoint y: 64, endPoint x: 286, endPoint y: 64, distance: 110.4
copy div "Ibis [GEOGRAPHIC_DATA]"
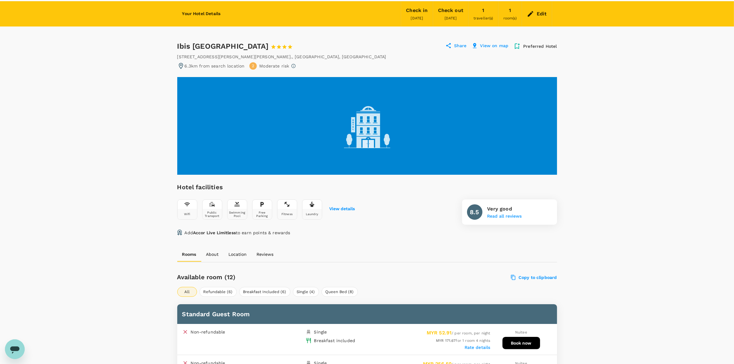
scroll to position [39, 0]
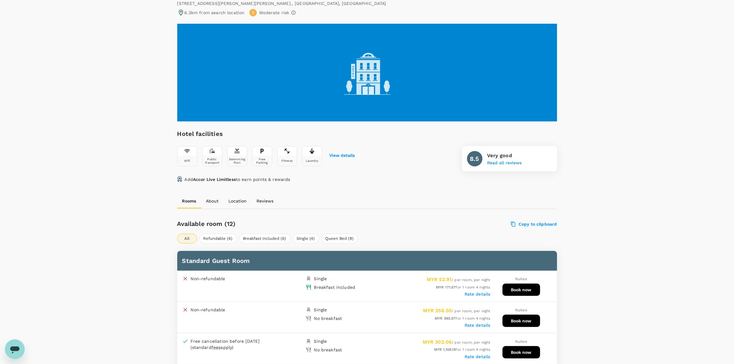
scroll to position [154, 0]
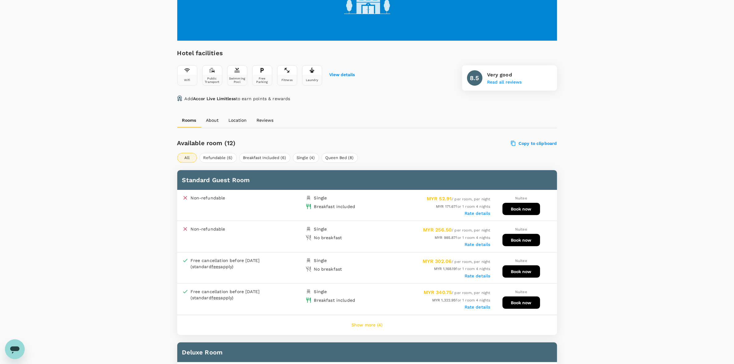
click at [479, 212] on label "Rate details" at bounding box center [478, 213] width 26 height 5
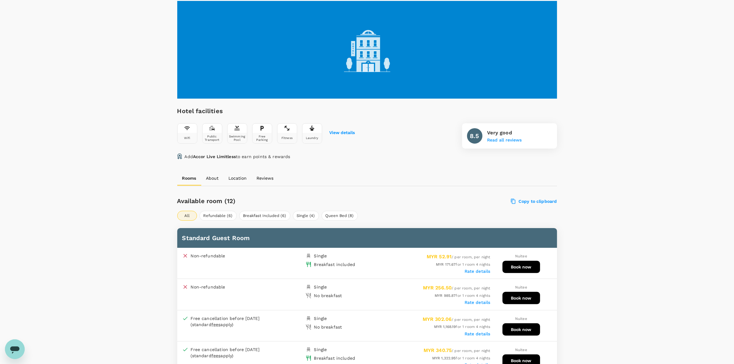
scroll to position [39, 0]
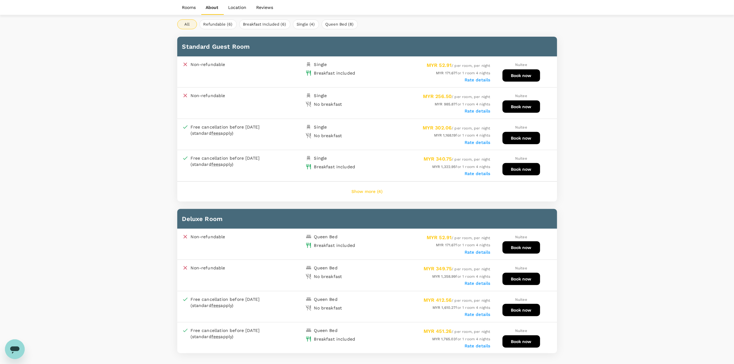
scroll to position [386, 0]
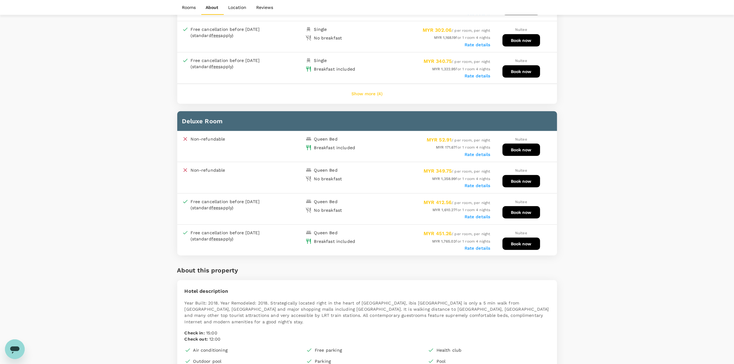
click at [612, 177] on div "Your Hotel Details Check in 06 Oct 2025 Check out 10 Oct 2025 1 traveller(s) 1 …" at bounding box center [367, 278] width 734 height 1285
click at [609, 230] on div "Your Hotel Details Check in 06 Oct 2025 Check out 10 Oct 2025 1 traveller(s) 1 …" at bounding box center [367, 278] width 734 height 1285
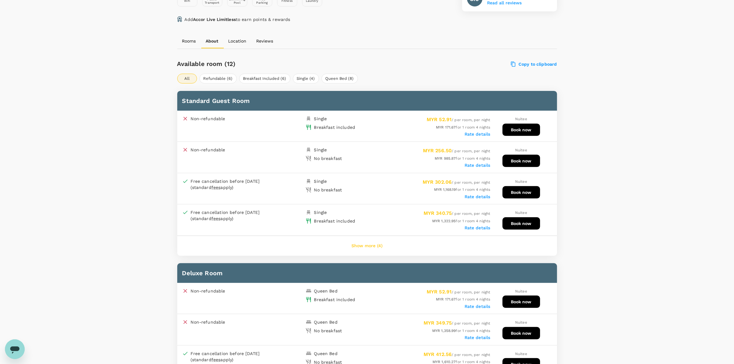
scroll to position [231, 0]
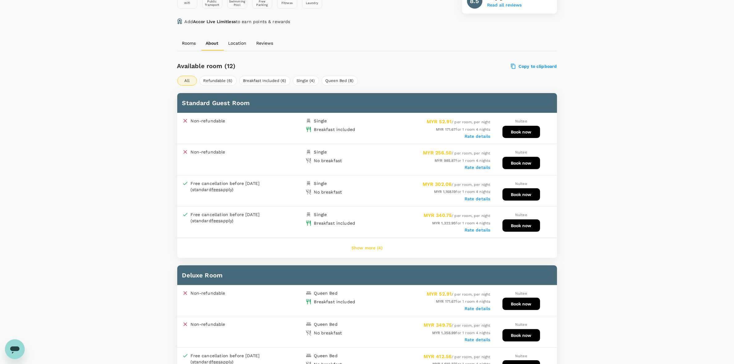
click at [483, 306] on label "Rate details" at bounding box center [478, 308] width 26 height 5
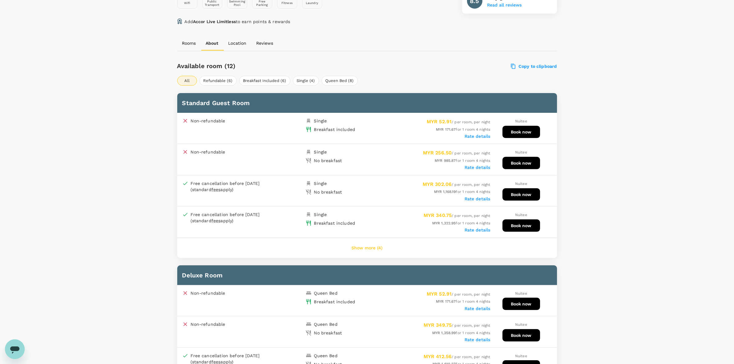
click at [517, 301] on button "Book now" at bounding box center [522, 304] width 38 height 12
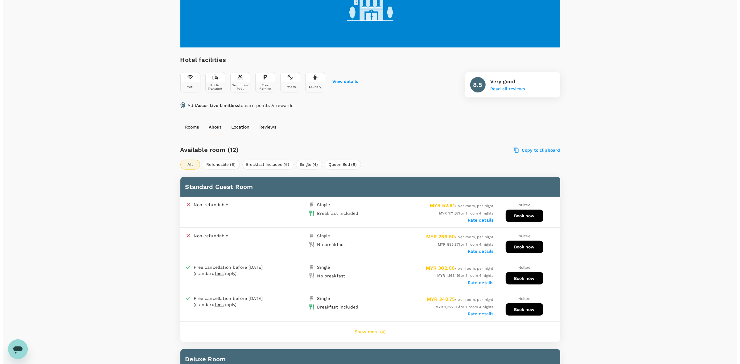
scroll to position [39, 0]
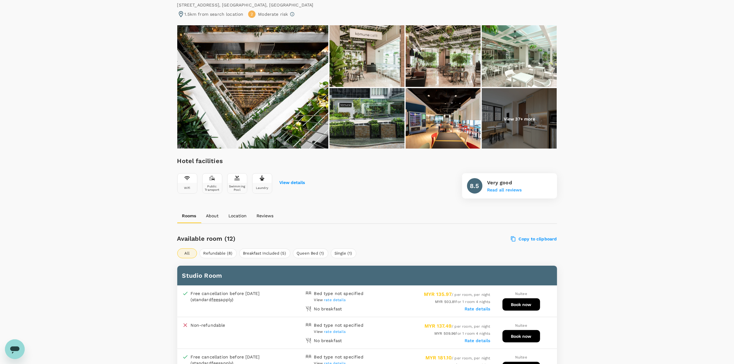
scroll to position [193, 0]
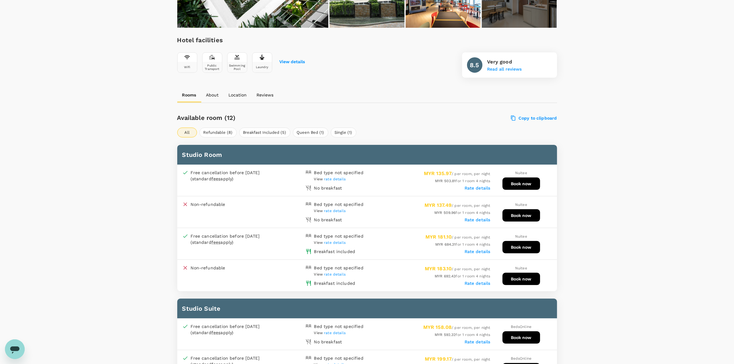
click at [474, 188] on label "Rate details" at bounding box center [478, 188] width 26 height 5
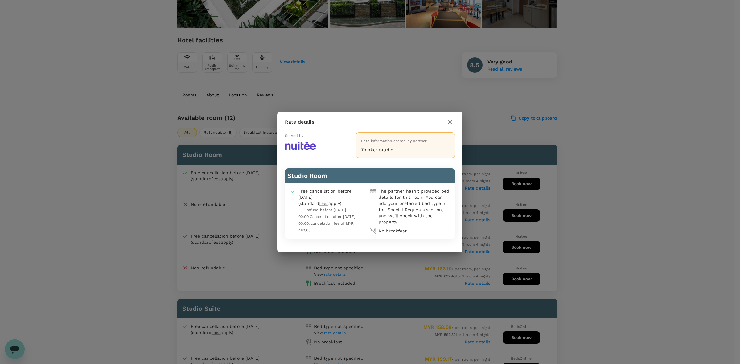
click at [449, 123] on icon "button" at bounding box center [450, 122] width 4 height 4
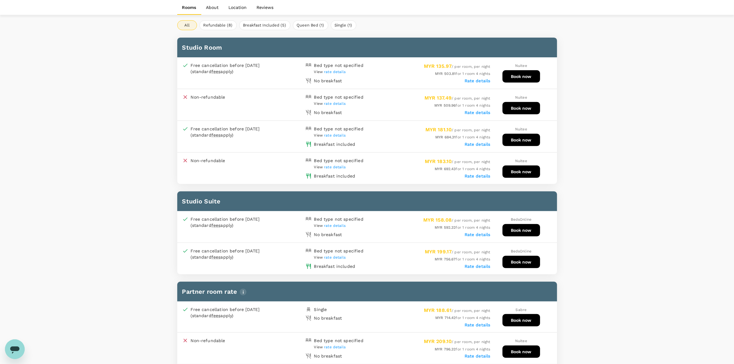
scroll to position [308, 0]
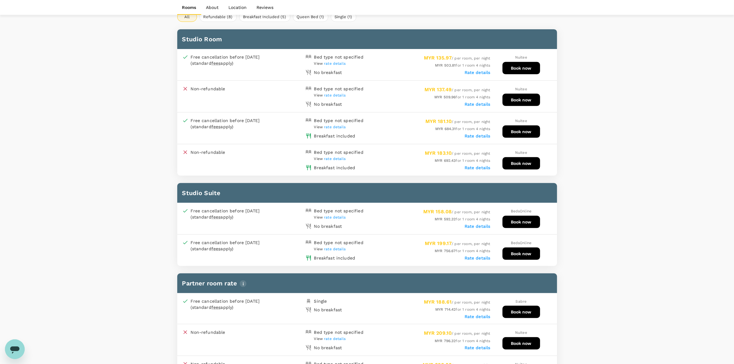
click at [477, 224] on label "Rate details" at bounding box center [478, 226] width 26 height 5
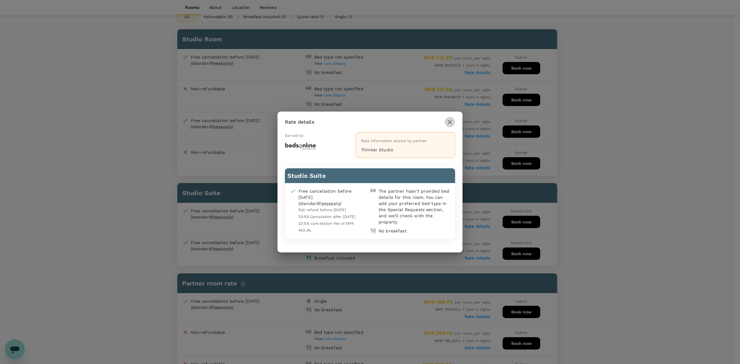
click at [449, 123] on icon "button" at bounding box center [449, 121] width 7 height 7
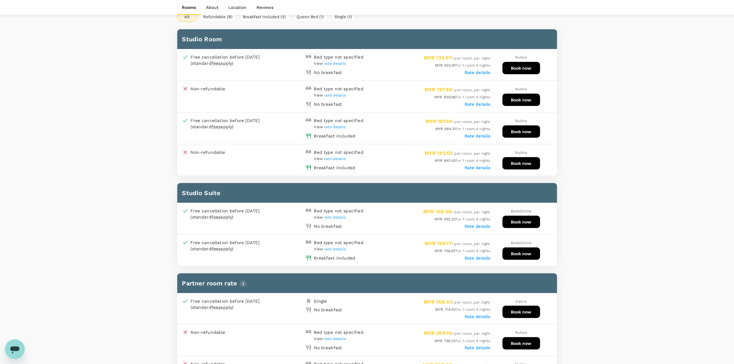
click at [329, 215] on span "rate details" at bounding box center [335, 217] width 22 height 4
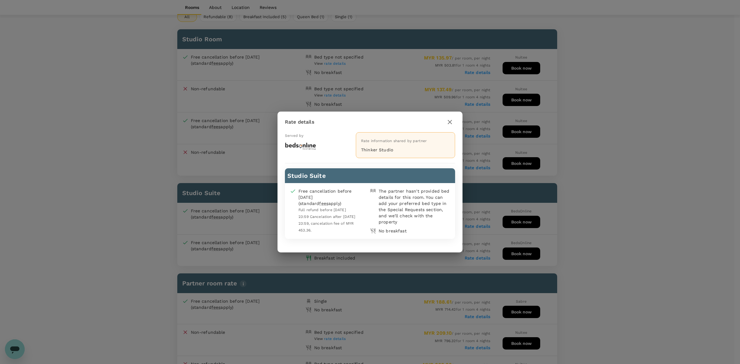
click at [449, 122] on icon "button" at bounding box center [449, 121] width 7 height 7
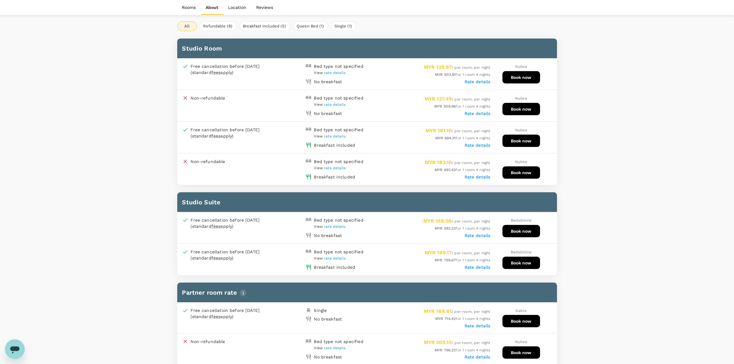
scroll to position [231, 0]
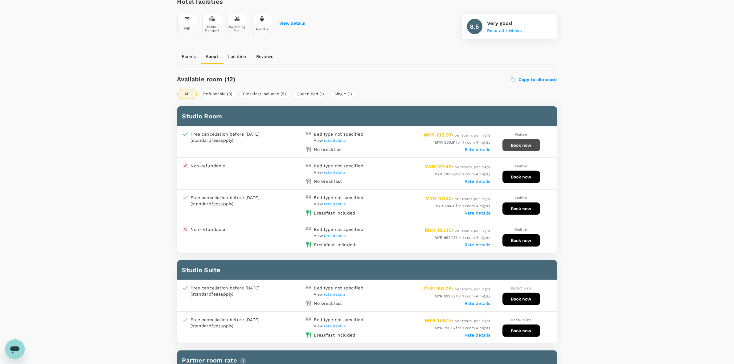
click at [524, 145] on button "Book now" at bounding box center [522, 145] width 38 height 12
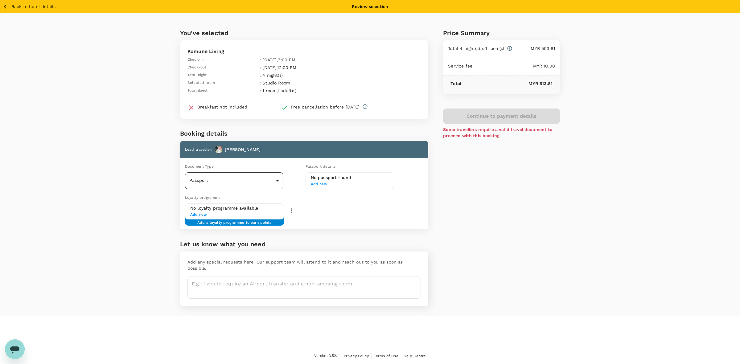
click at [241, 180] on body "Back to hotel details Review selection You've selected Komune Living Check-in :…" at bounding box center [370, 182] width 740 height 365
click at [230, 209] on li "ID card" at bounding box center [234, 208] width 98 height 10
type input "Id card"
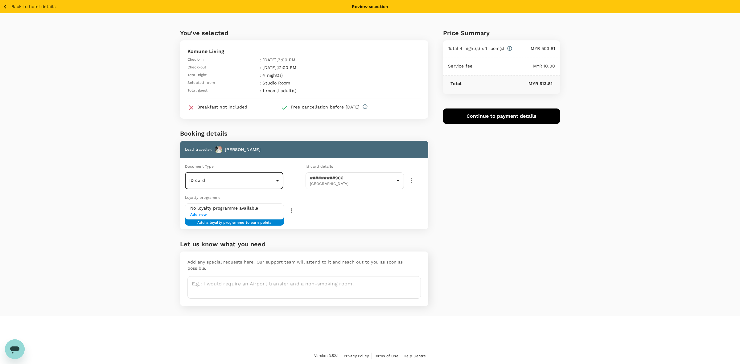
drag, startPoint x: 607, startPoint y: 207, endPoint x: 610, endPoint y: 215, distance: 8.8
click at [607, 215] on div "You've selected Komune Living Check-in : 06 Oct 2025 , 3:00 PM Check-out : 10 O…" at bounding box center [370, 164] width 740 height 303
click at [588, 168] on div "You've selected Komune Living Check-in : 06 Oct 2025 , 3:00 PM Check-out : 10 O…" at bounding box center [370, 164] width 740 height 303
click at [5, 5] on icon "button" at bounding box center [5, 7] width 8 height 8
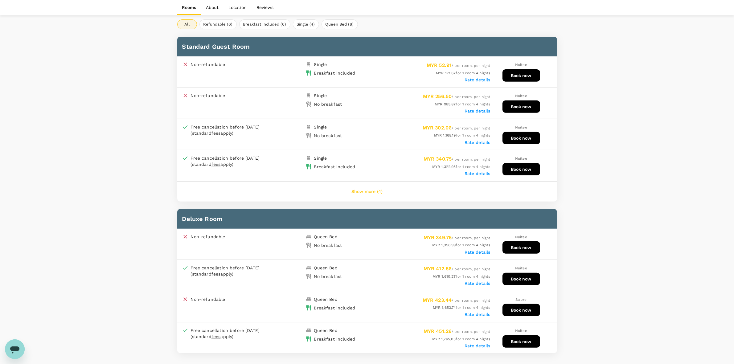
scroll to position [270, 0]
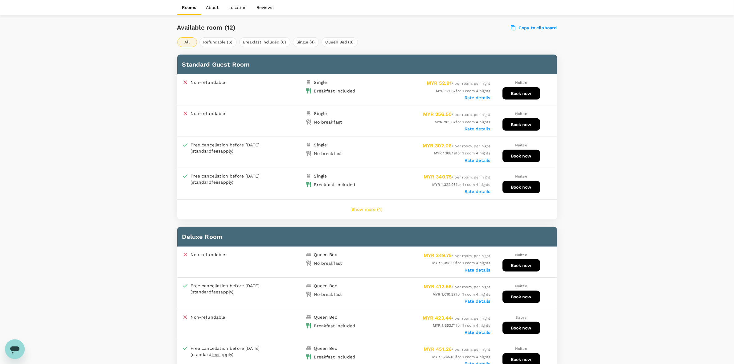
click at [515, 94] on button "Book now" at bounding box center [522, 93] width 38 height 12
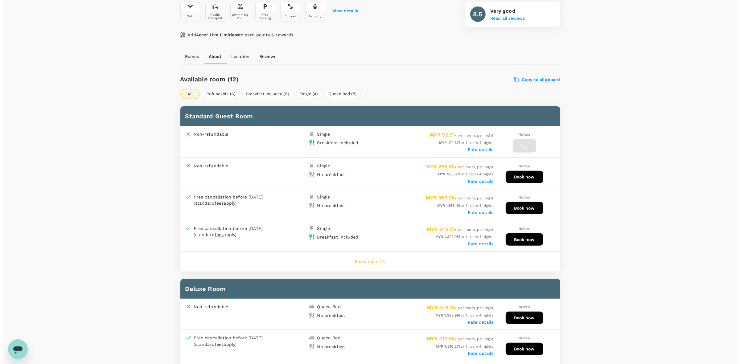
scroll to position [193, 0]
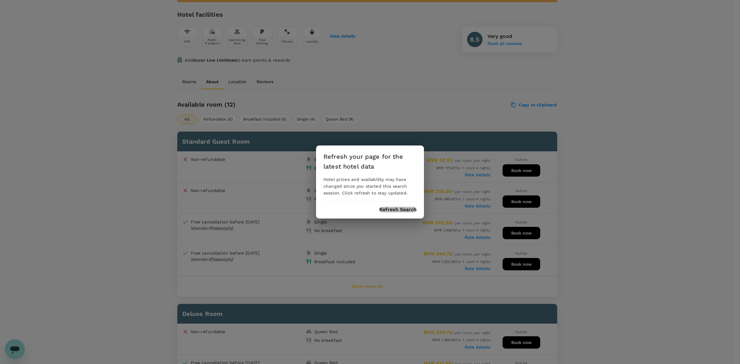
click at [383, 211] on button "Refresh Search" at bounding box center [397, 210] width 37 height 6
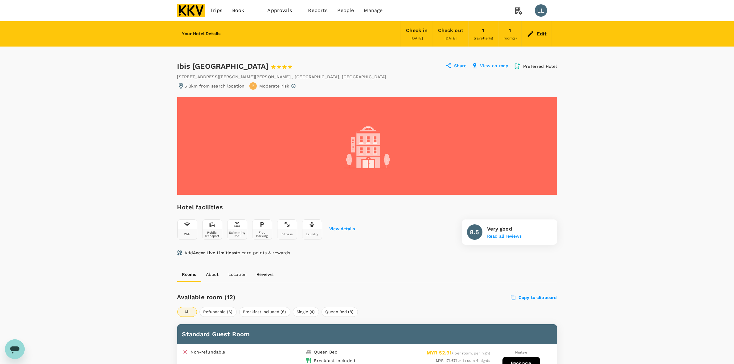
drag, startPoint x: 693, startPoint y: 219, endPoint x: 679, endPoint y: 219, distance: 14.2
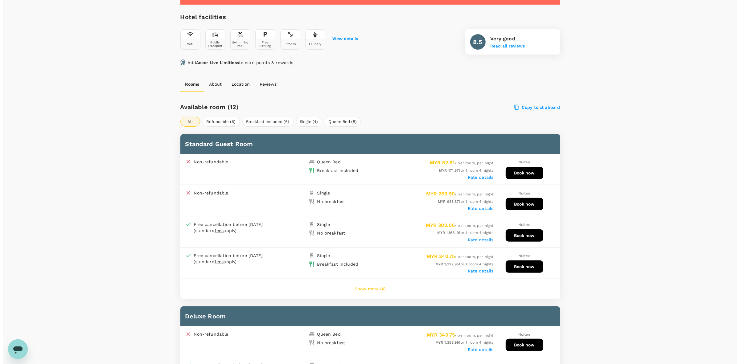
scroll to position [193, 0]
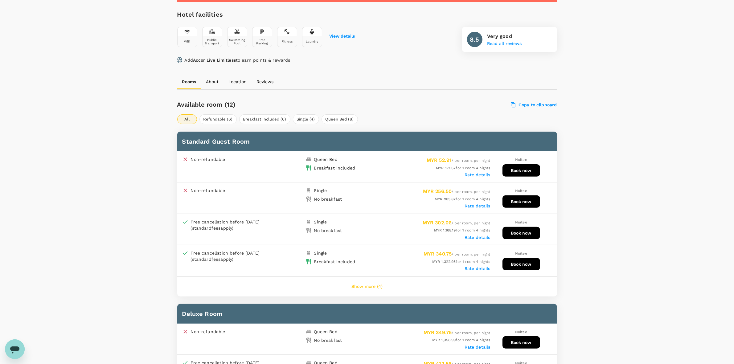
click at [527, 171] on button "Book now" at bounding box center [522, 170] width 38 height 12
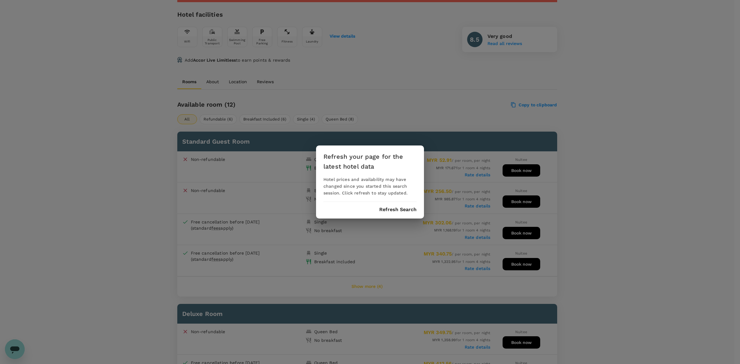
click at [396, 210] on button "Refresh Search" at bounding box center [397, 210] width 37 height 6
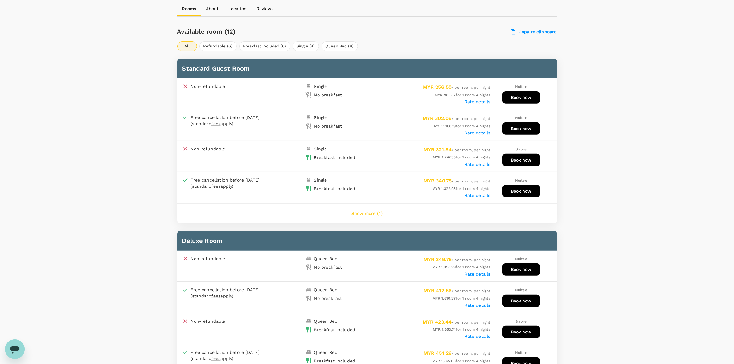
scroll to position [267, 0]
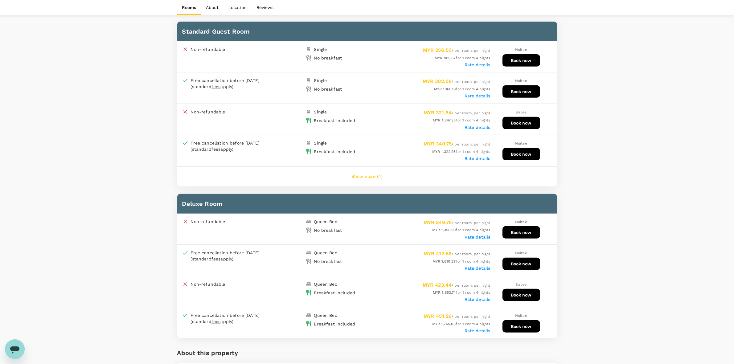
scroll to position [345, 0]
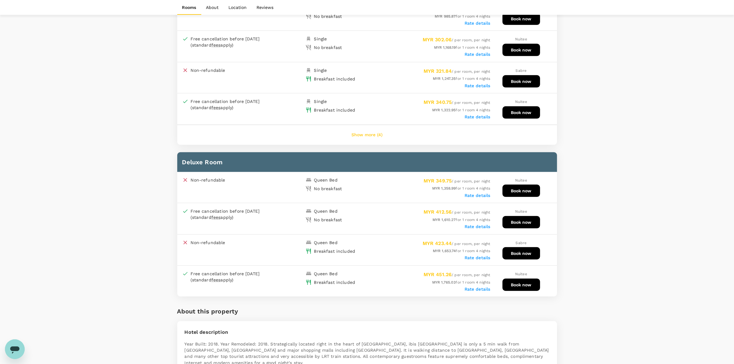
click at [614, 148] on div "Your Hotel Details Check in [DATE] Check out [DATE] 1 traveller(s) 1 room(s) Ed…" at bounding box center [367, 319] width 734 height 1285
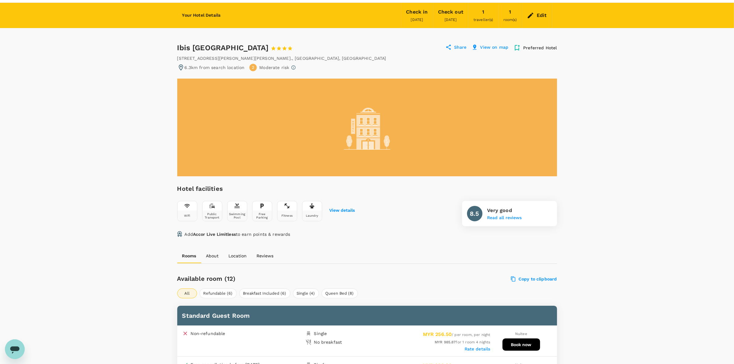
scroll to position [0, 0]
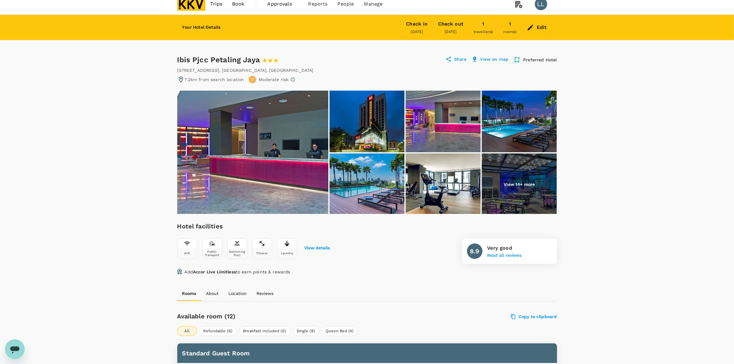
scroll to position [154, 0]
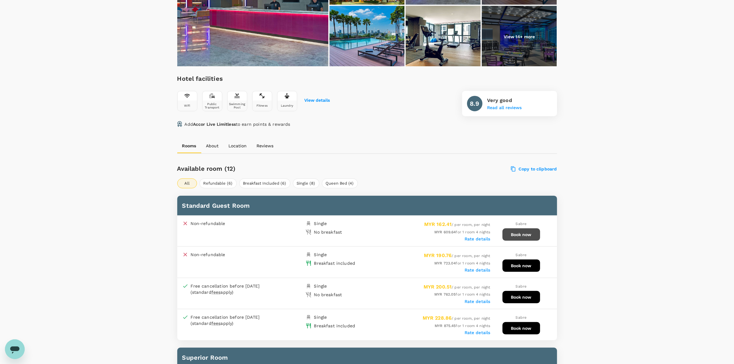
click at [514, 232] on button "Book now" at bounding box center [522, 235] width 38 height 12
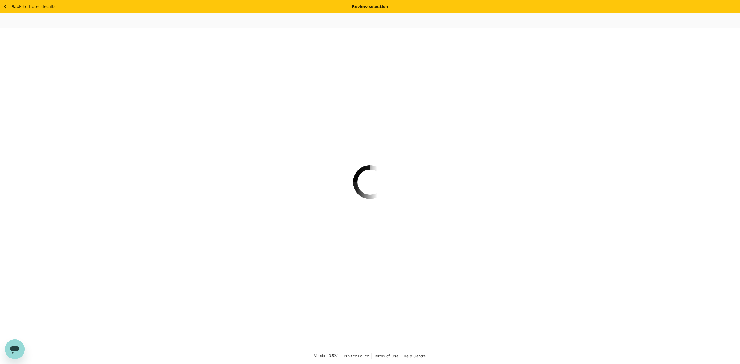
drag, startPoint x: 640, startPoint y: 271, endPoint x: 639, endPoint y: 262, distance: 8.5
click at [640, 269] on div at bounding box center [370, 182] width 740 height 364
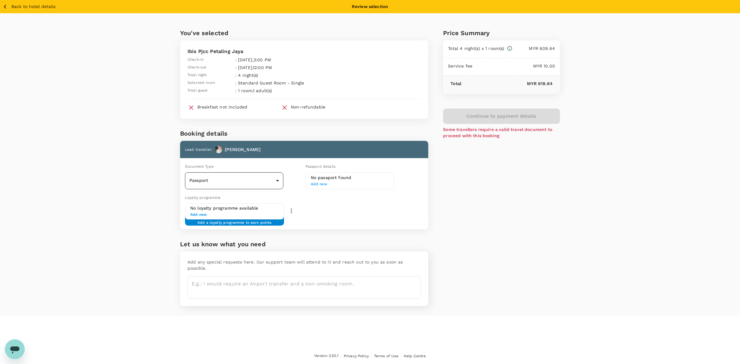
click at [246, 188] on div "Passport Passport ​" at bounding box center [234, 180] width 98 height 17
click at [228, 178] on body "Back to hotel details Review selection You've selected Ibis Pjcc [GEOGRAPHIC_DA…" at bounding box center [370, 182] width 740 height 365
click at [212, 203] on li "ID card" at bounding box center [234, 208] width 98 height 10
type input "Id card"
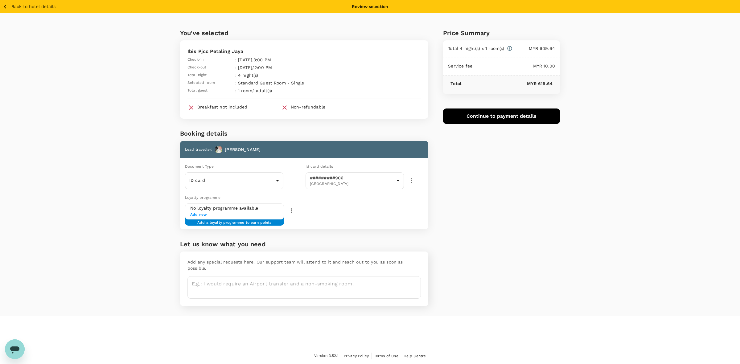
click at [623, 189] on div "You've selected Ibis Pjcc Petaling Jaya Check-in : [DATE] 3:00 PM Check-out : […" at bounding box center [370, 164] width 740 height 303
click at [498, 115] on button "Continue to payment details" at bounding box center [501, 116] width 117 height 15
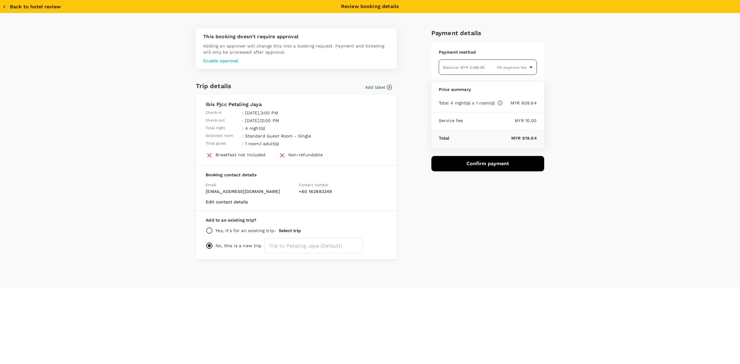
click at [475, 60] on body "Back to hotel details Review selection You've selected Ibis Pjcc Petaling Jaya …" at bounding box center [370, 182] width 740 height 365
click at [454, 130] on div "Balance : MYR 9,367.62" at bounding box center [464, 132] width 41 height 7
type input "9e510fd4-7729-4ca7-b5d9-b6fab9765213"
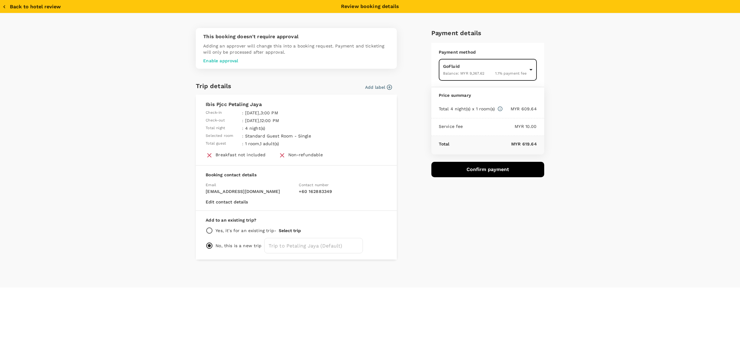
drag, startPoint x: 609, startPoint y: 152, endPoint x: 596, endPoint y: 209, distance: 58.2
click at [611, 152] on div "This booking doesn't require approval Adding an approver will change this into …" at bounding box center [370, 150] width 740 height 275
click at [591, 252] on div "This booking doesn't require approval Adding an approver will change this into …" at bounding box center [370, 150] width 740 height 275
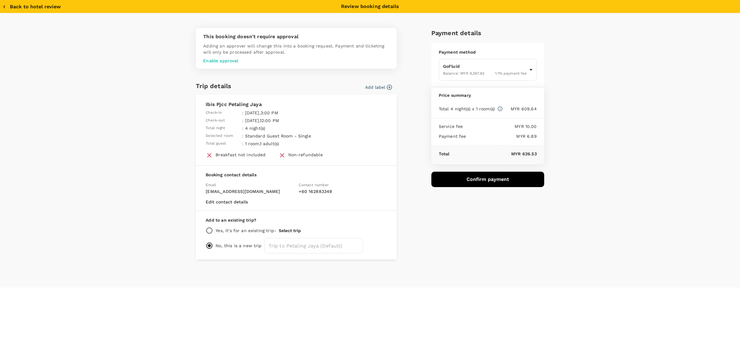
click at [414, 339] on div "Back to hotel review Review booking details This booking doesn't require approv…" at bounding box center [370, 182] width 740 height 364
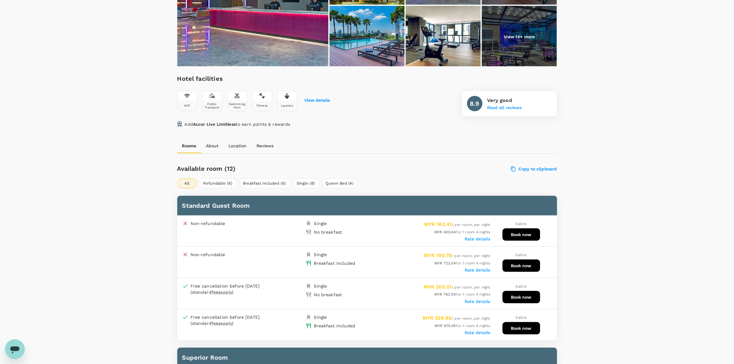
scroll to position [152, 0]
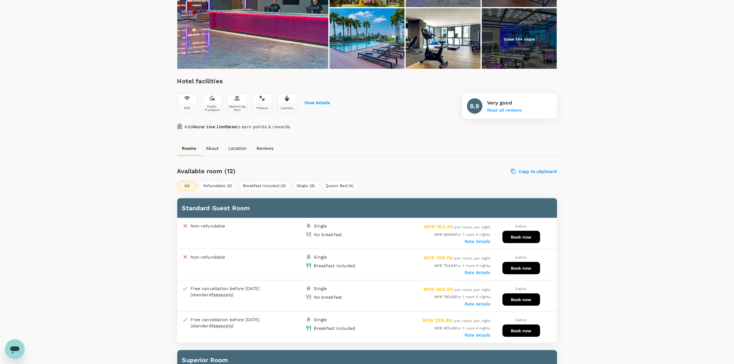
drag, startPoint x: 604, startPoint y: 163, endPoint x: 406, endPoint y: 156, distance: 198.2
